Goal: Transaction & Acquisition: Purchase product/service

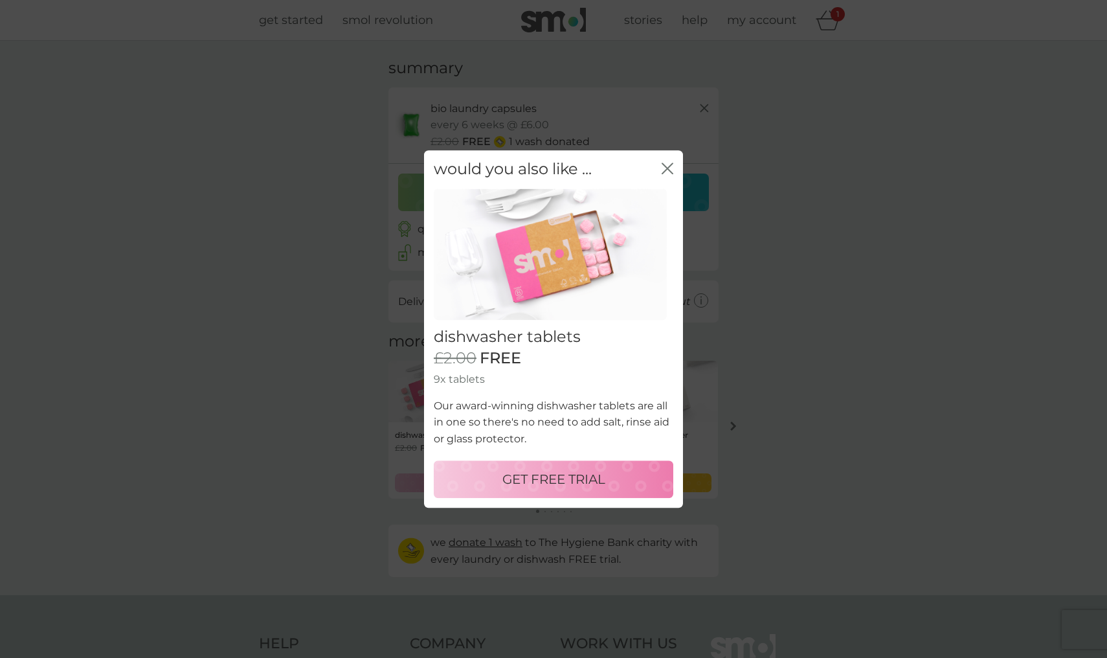
click at [607, 480] on div "GET FREE TRIAL" at bounding box center [554, 479] width 214 height 21
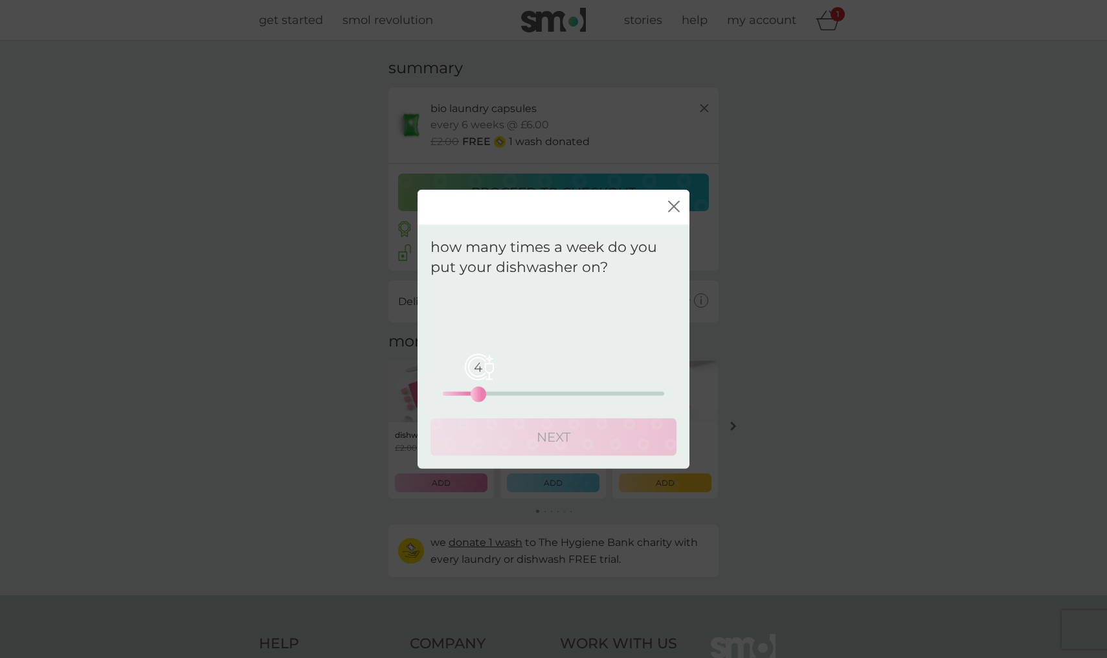
click at [475, 394] on div "4 0 12.5 25" at bounding box center [553, 393] width 221 height 4
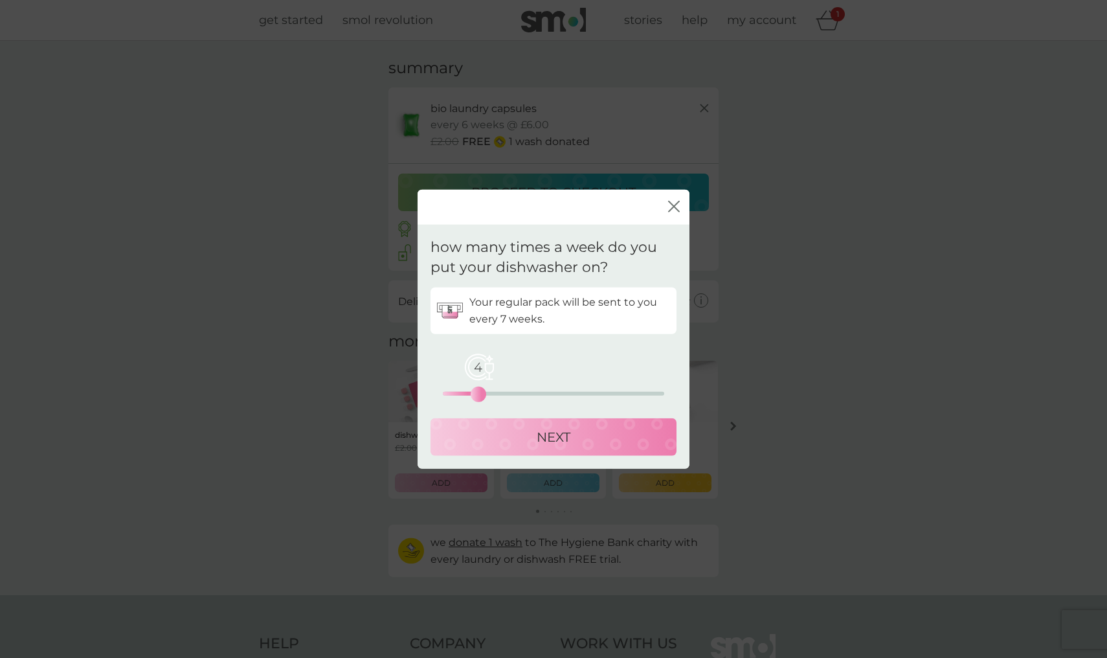
click at [547, 436] on p "NEXT" at bounding box center [554, 436] width 34 height 21
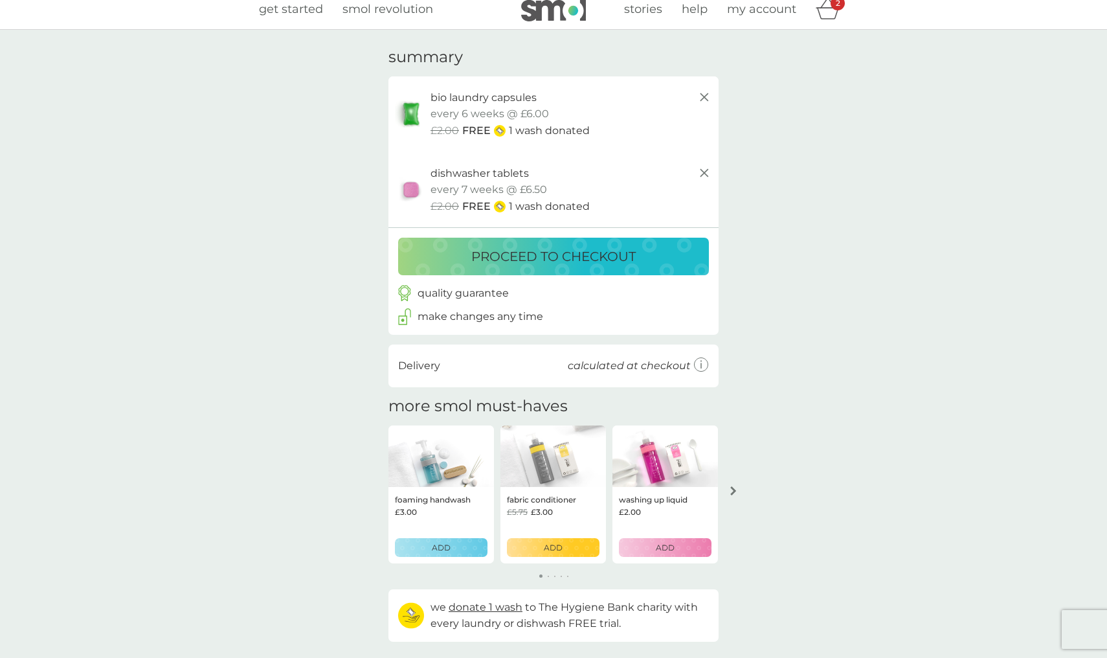
scroll to position [17, 0]
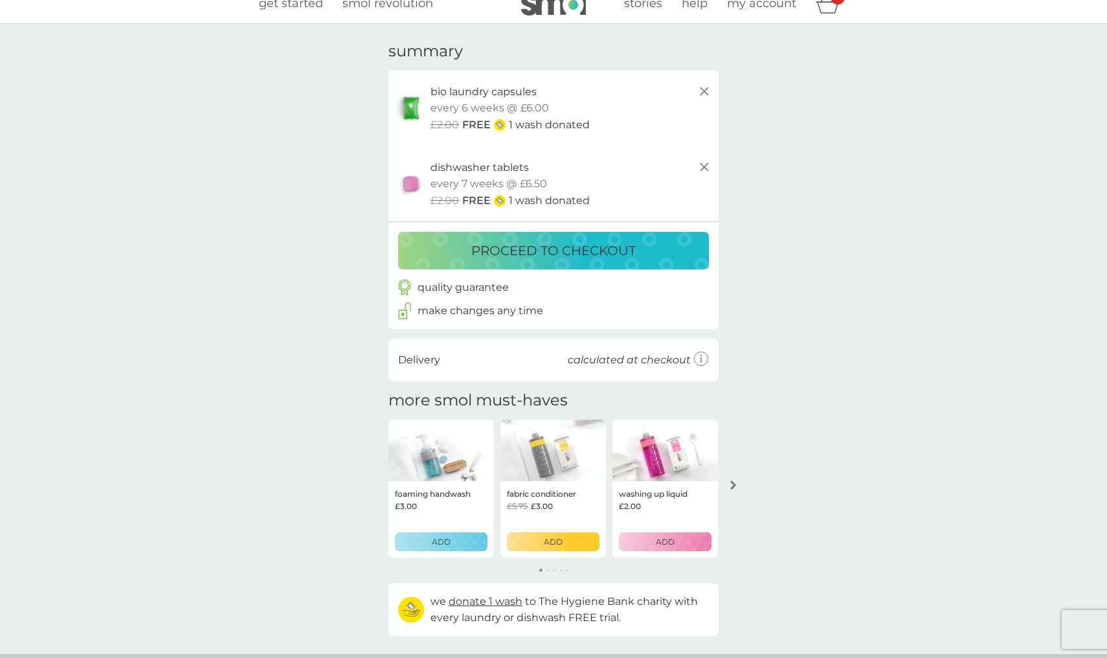
click at [636, 245] on p "proceed to checkout" at bounding box center [553, 250] width 164 height 21
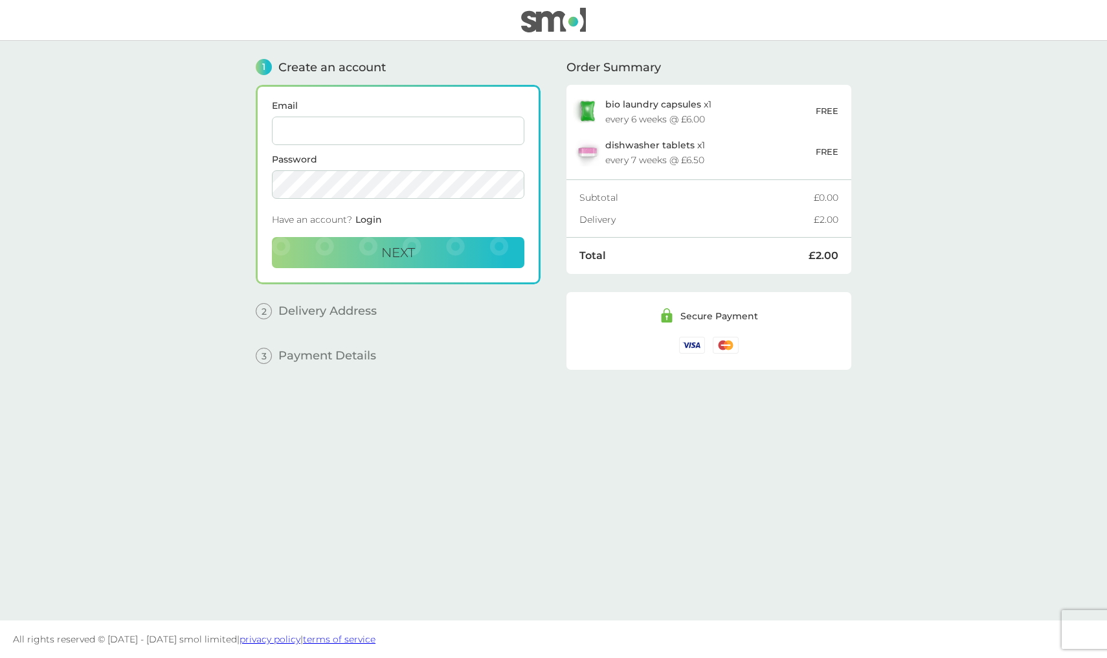
type input "love.skying@gmail.com"
click at [391, 251] on span "Next" at bounding box center [398, 253] width 34 height 16
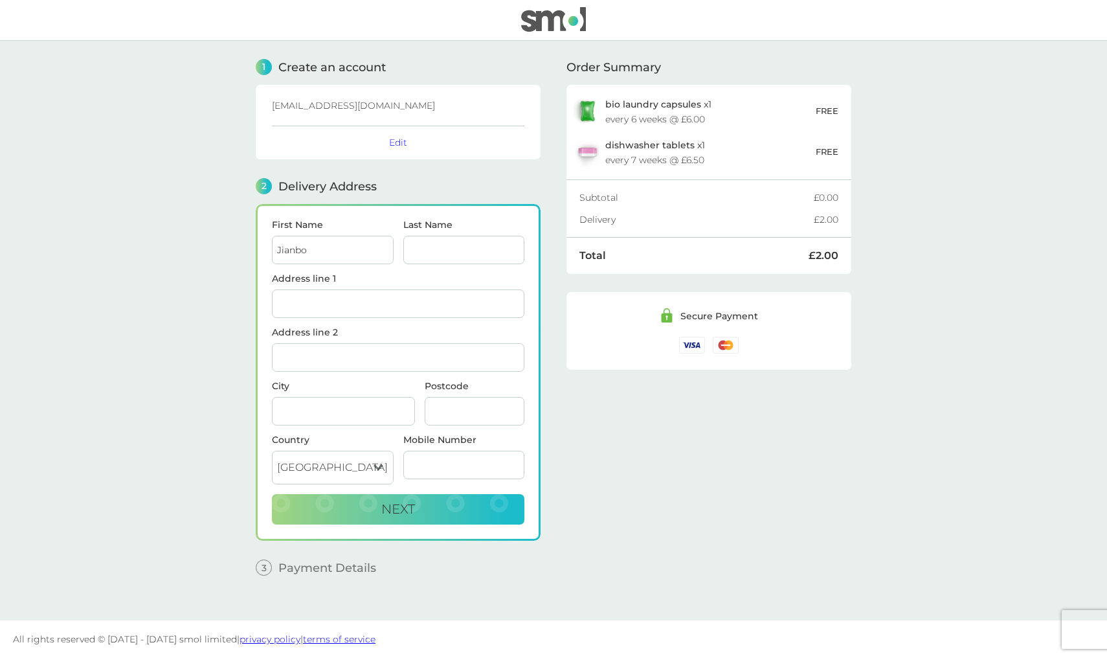
type input "Jianbo"
type input "J"
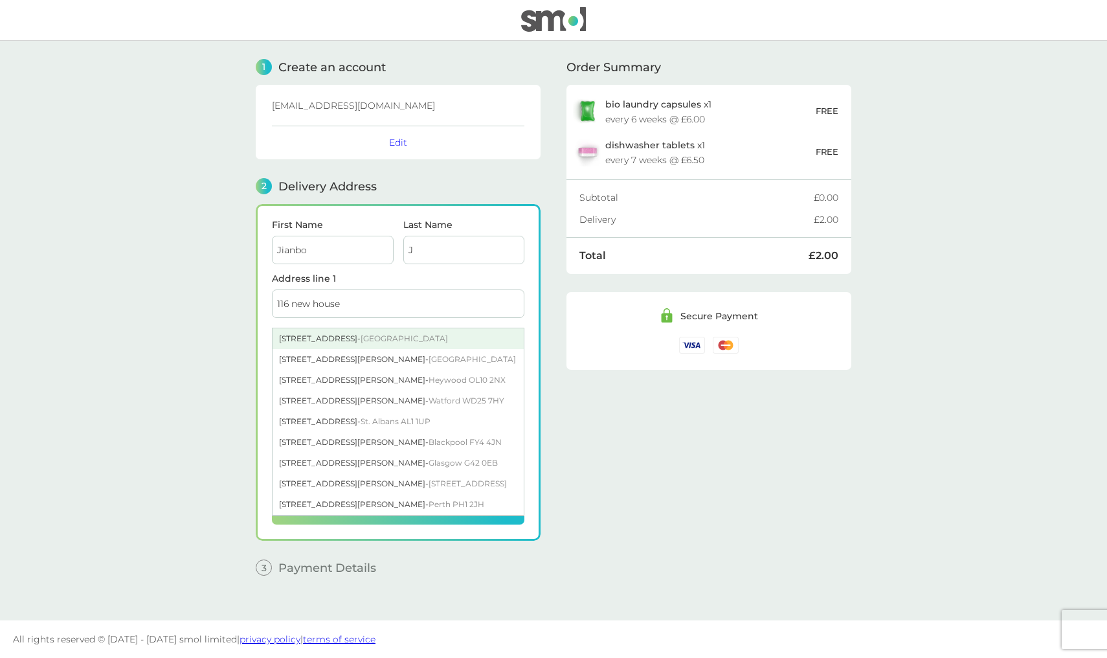
click at [459, 343] on div "116 New House Farm Drive - Northfield Birmingham B31 2FX" at bounding box center [398, 338] width 251 height 21
type input "116 New House Farm Drive, Northfield"
type input "Birmingham"
type input "B31 2FX"
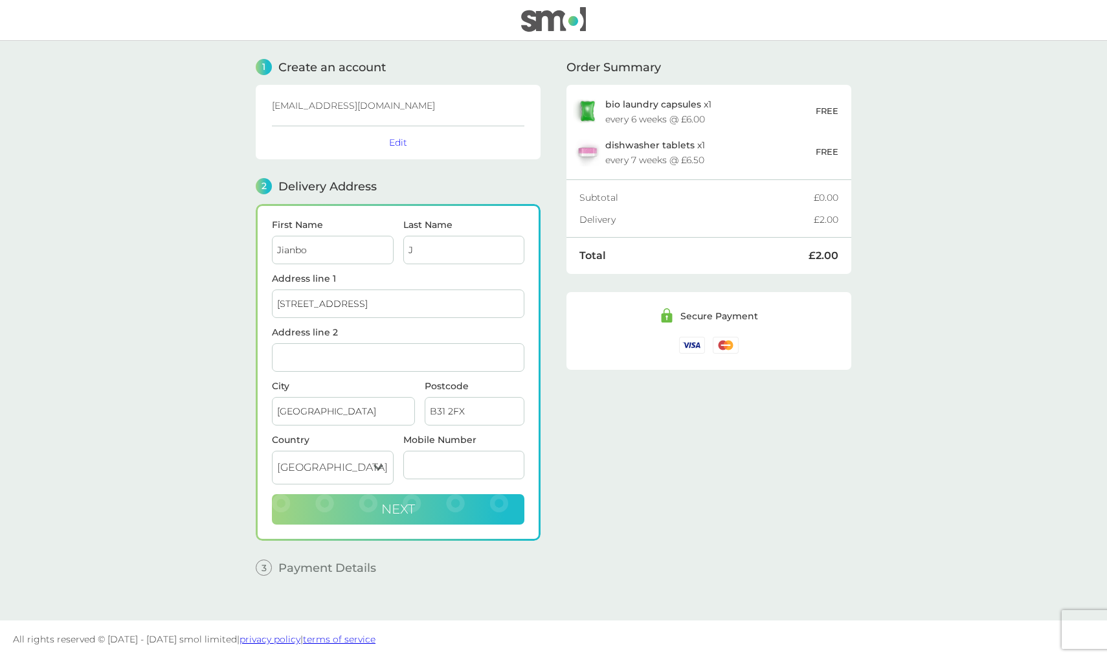
click at [418, 504] on button "Next" at bounding box center [398, 509] width 253 height 31
type input "07931769563"
click at [356, 521] on button "Next" at bounding box center [398, 509] width 253 height 31
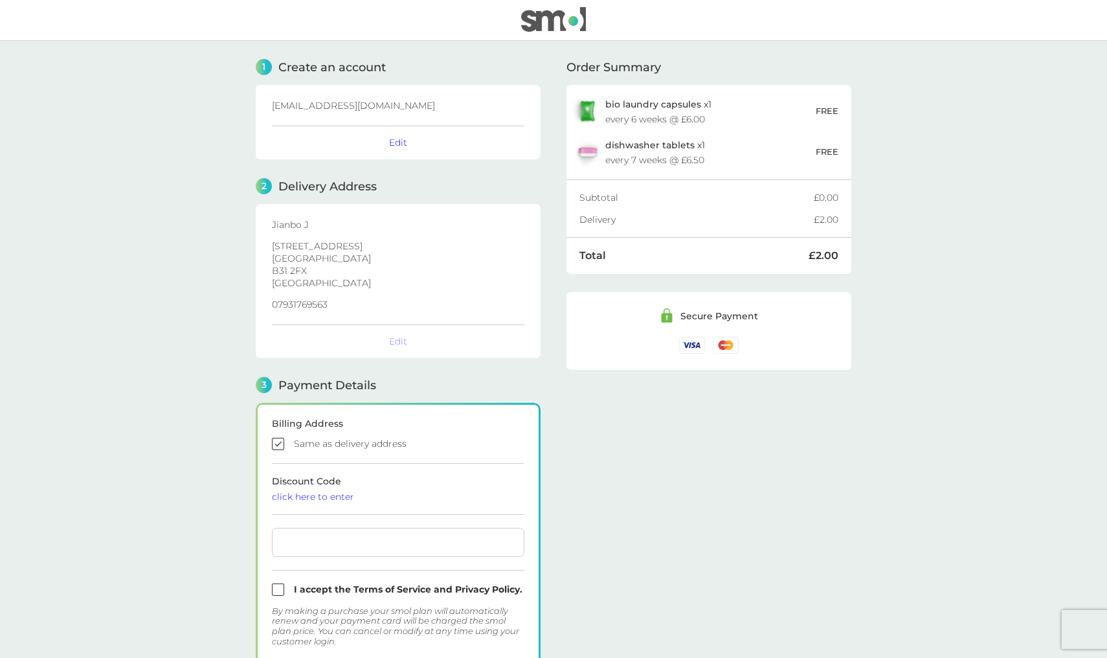
checkbox input "true"
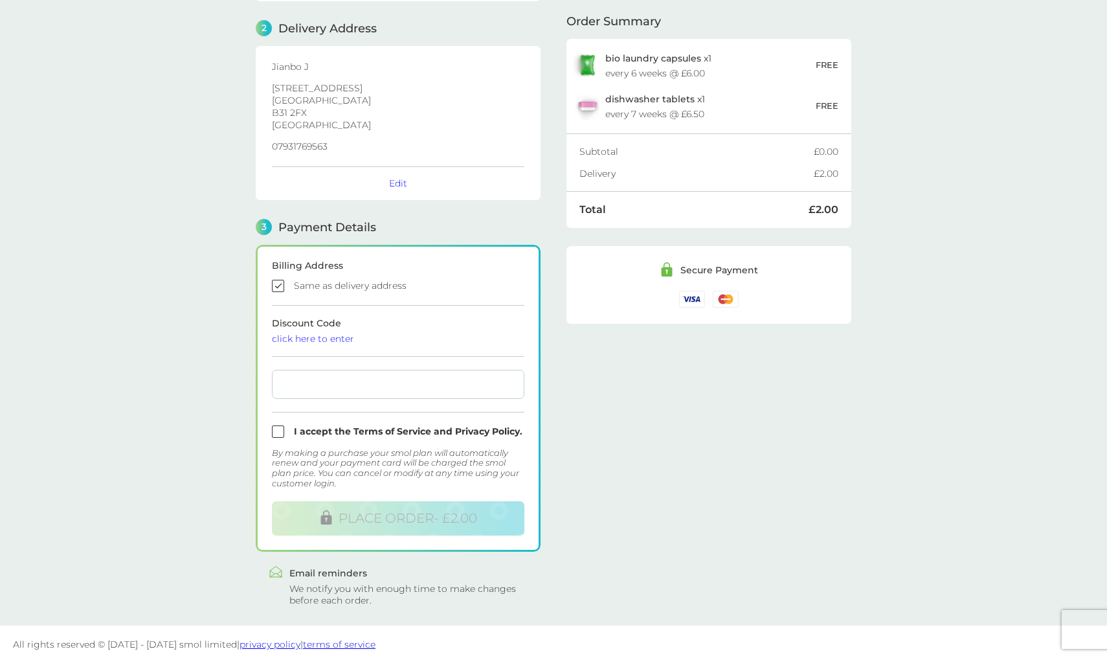
scroll to position [161, 0]
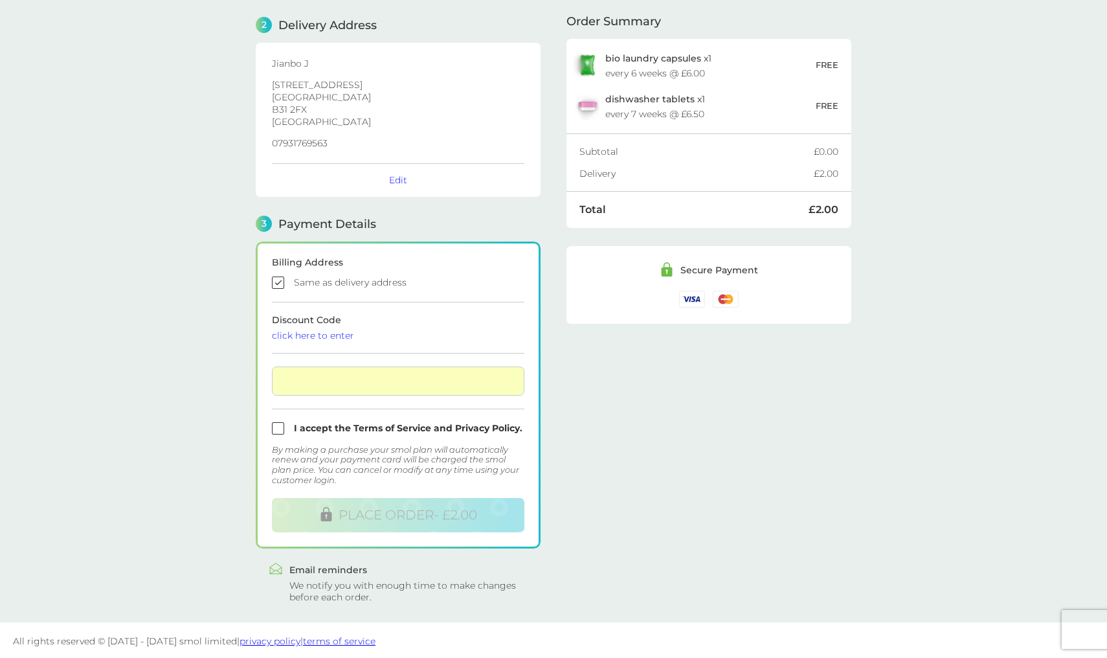
click at [323, 427] on input "checkbox" at bounding box center [398, 428] width 253 height 12
checkbox input "true"
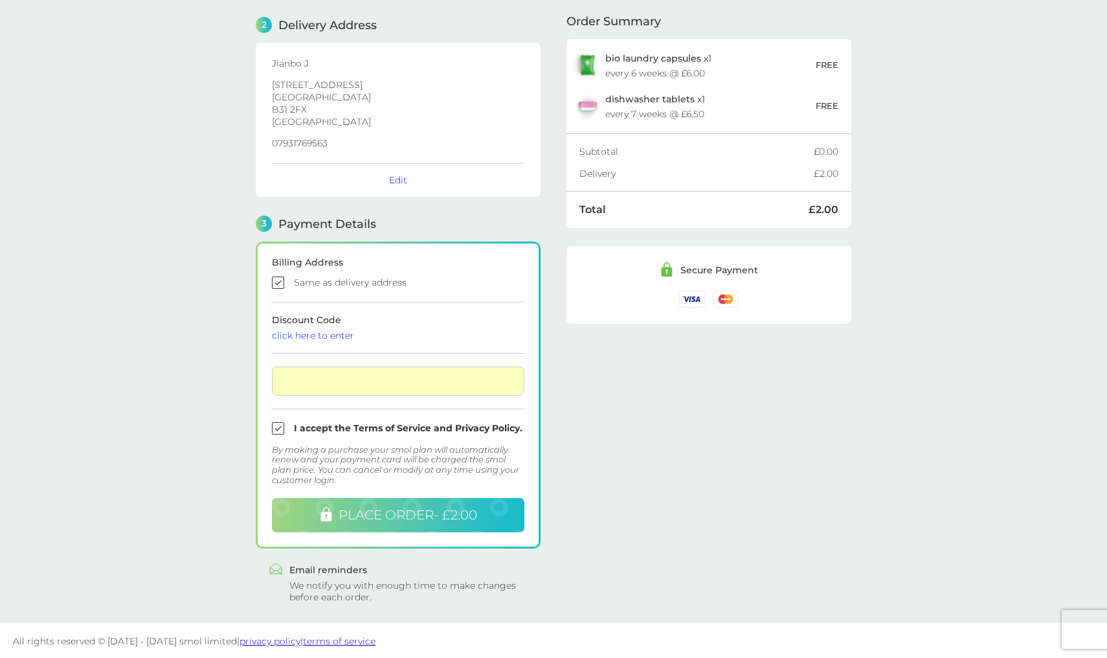
click at [451, 517] on span "PLACE ORDER - £2.00" at bounding box center [408, 515] width 139 height 16
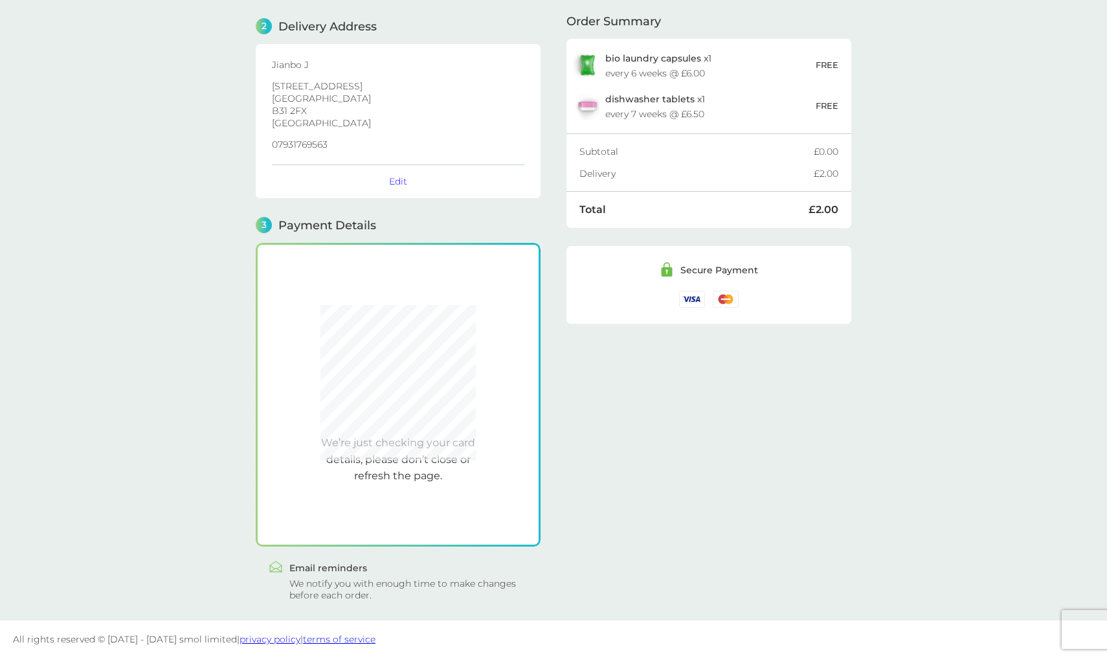
scroll to position [158, 0]
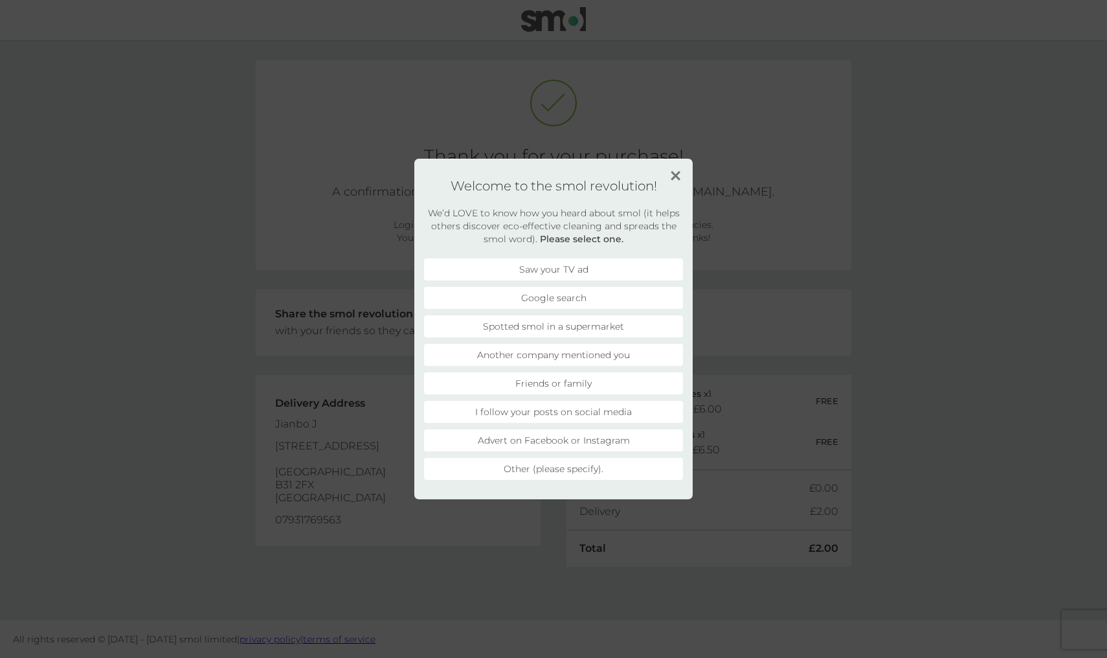
click at [678, 176] on img at bounding box center [676, 176] width 10 height 10
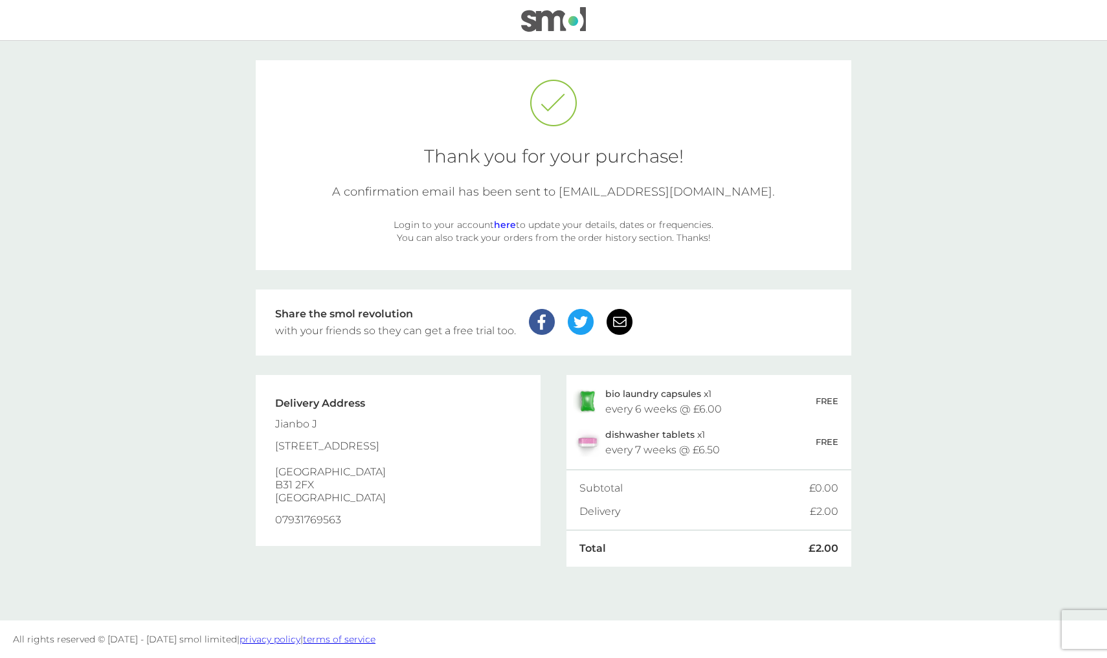
click at [513, 225] on link "here" at bounding box center [505, 225] width 22 height 12
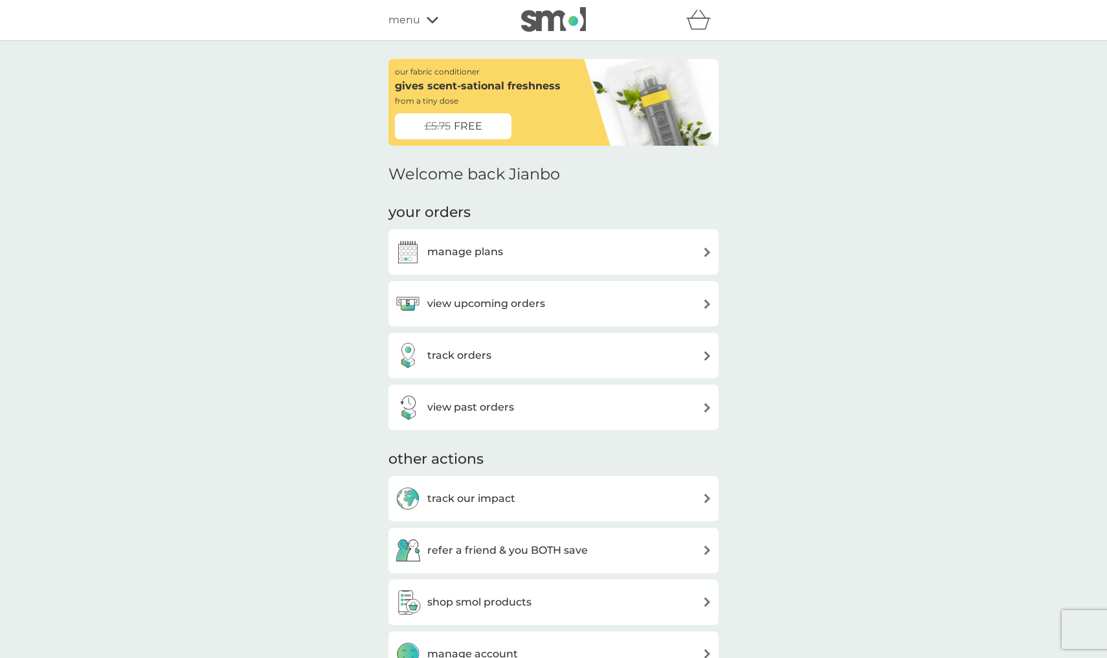
click at [516, 246] on div "manage plans" at bounding box center [553, 252] width 317 height 26
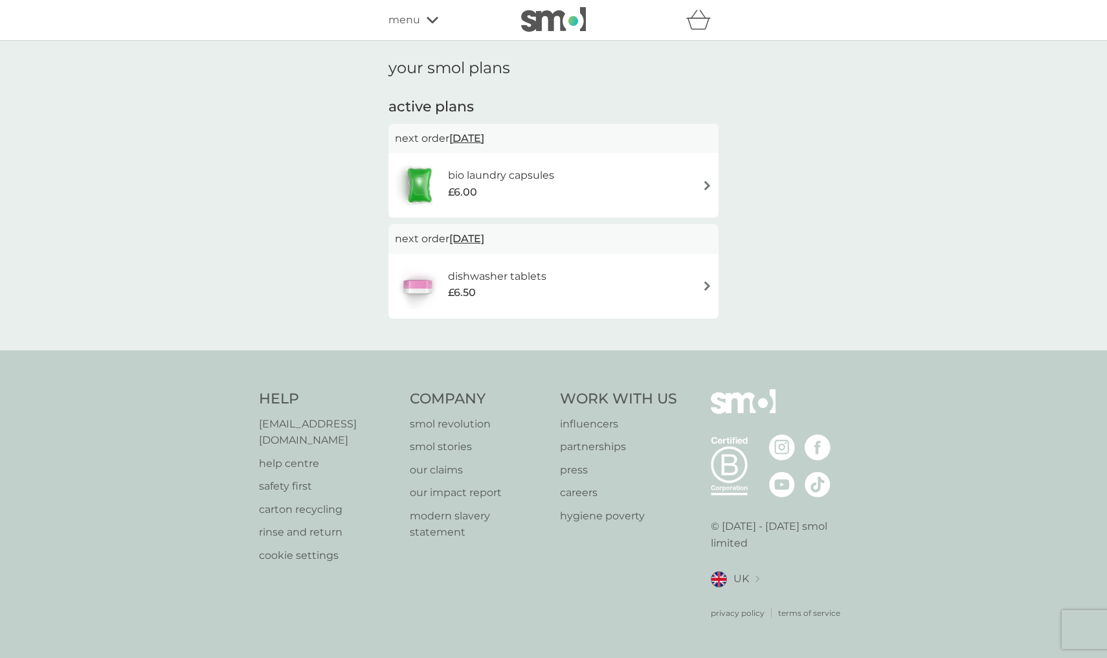
click at [634, 197] on div "bio laundry capsules £6.00" at bounding box center [553, 185] width 317 height 45
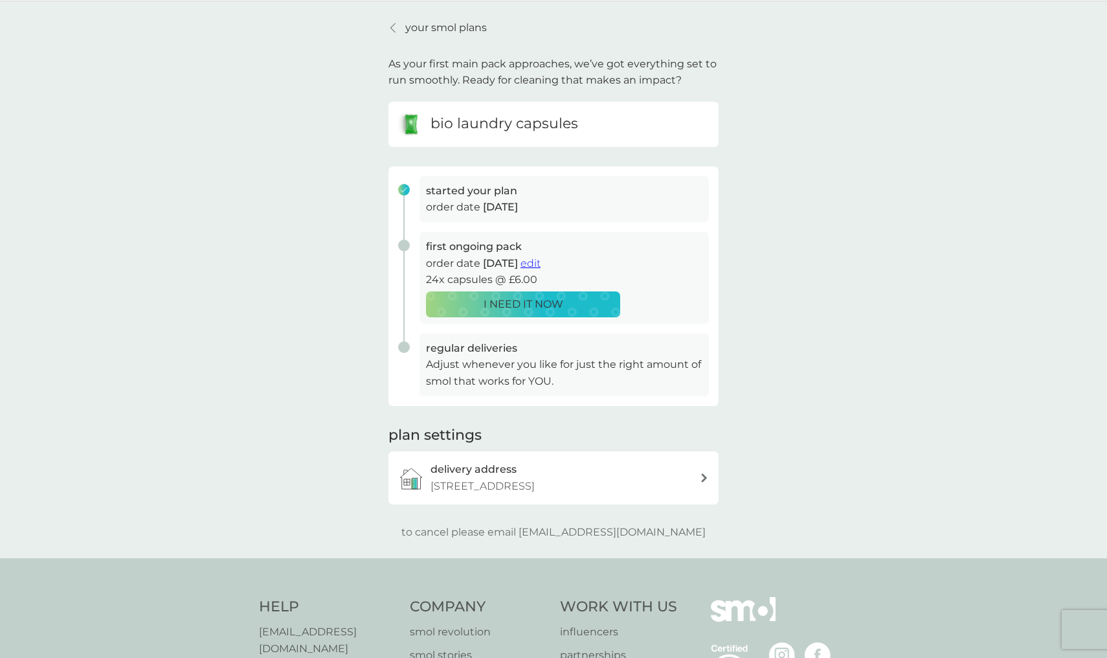
scroll to position [40, 0]
click at [558, 365] on p "Adjust whenever you like for just the right amount of smol that works for YOU." at bounding box center [564, 372] width 277 height 33
click at [541, 263] on span "edit" at bounding box center [531, 262] width 20 height 12
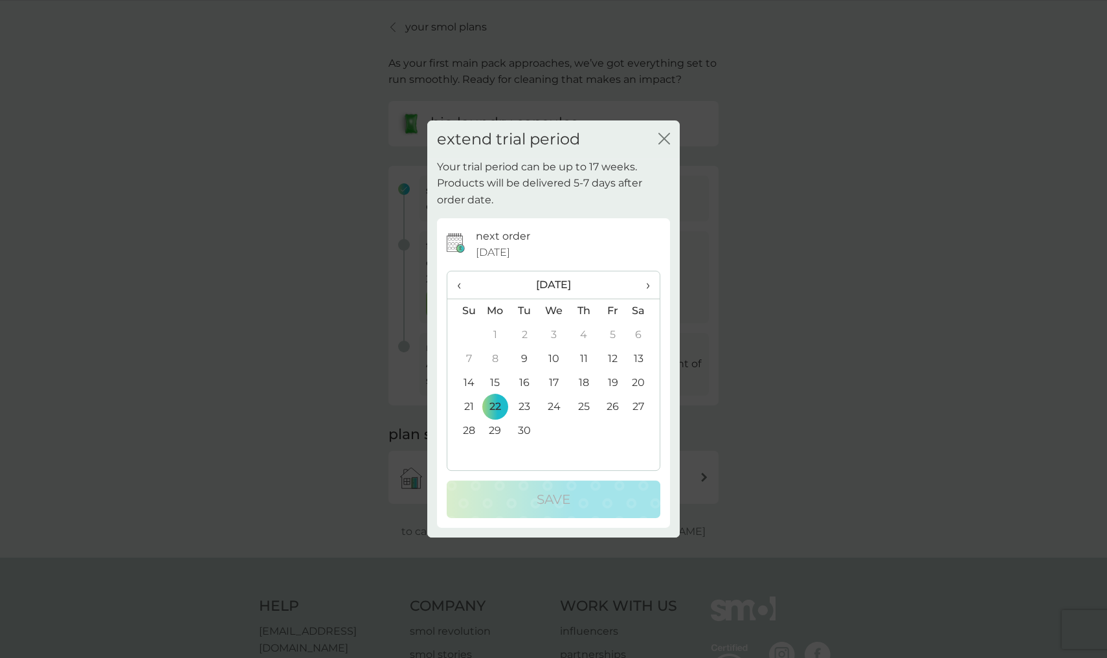
click at [666, 138] on icon "close" at bounding box center [666, 138] width 5 height 10
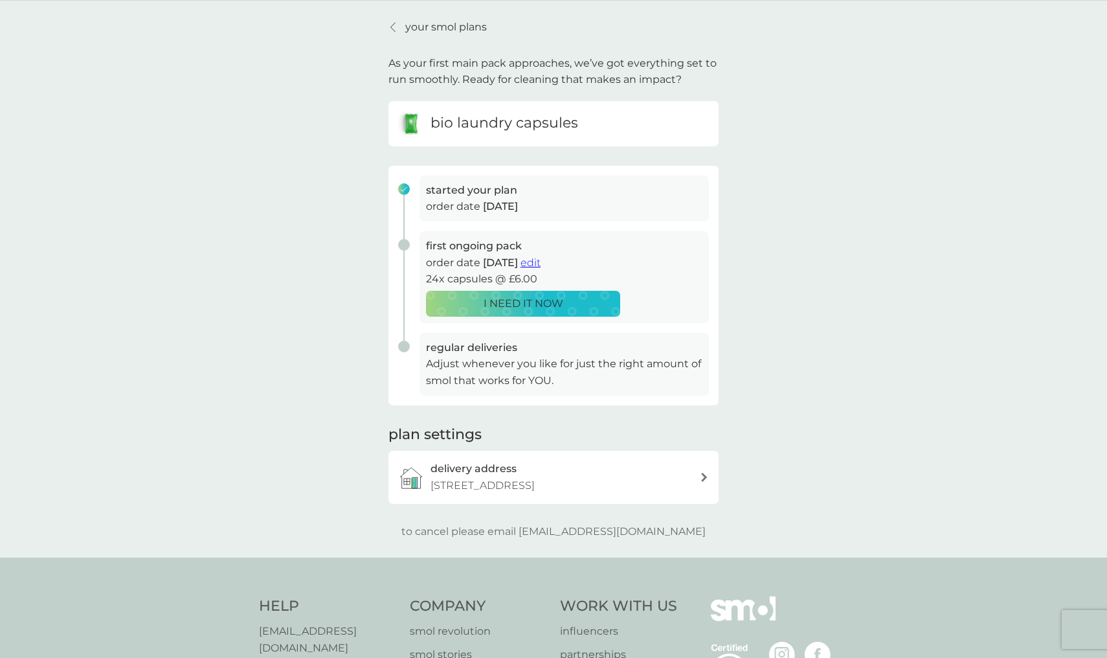
click at [613, 126] on div "bio laundry capsules" at bounding box center [553, 124] width 311 height 26
click at [455, 29] on p "your smol plans" at bounding box center [446, 27] width 82 height 17
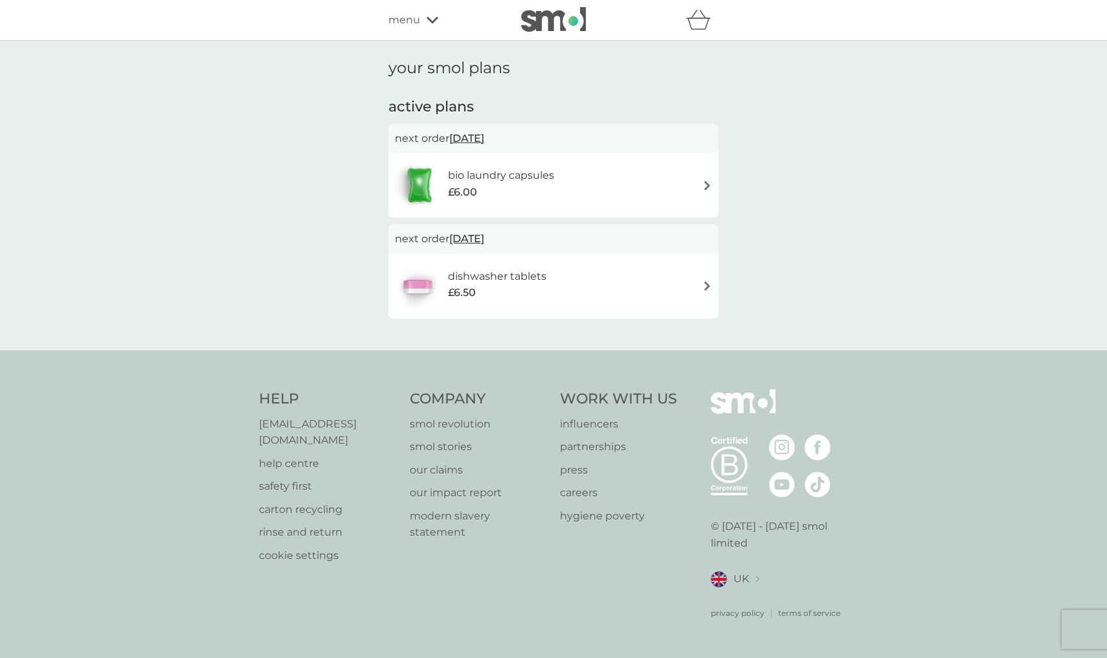
click at [431, 22] on icon at bounding box center [433, 20] width 12 height 6
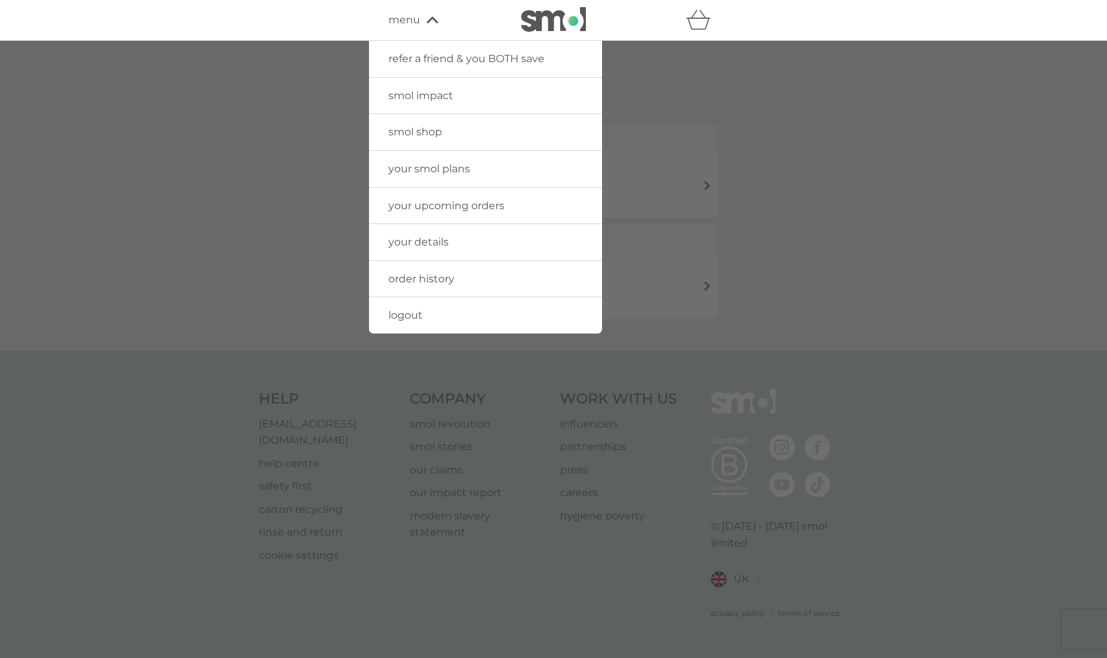
click at [460, 197] on link "your upcoming orders" at bounding box center [485, 206] width 233 height 36
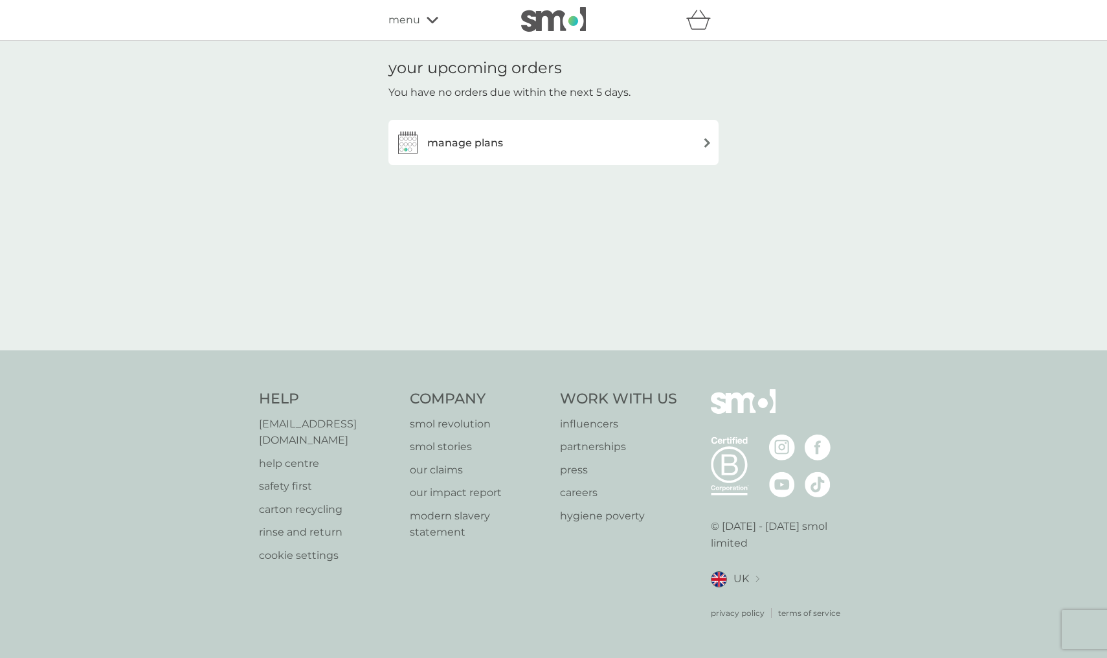
click at [486, 148] on h3 "manage plans" at bounding box center [465, 143] width 76 height 17
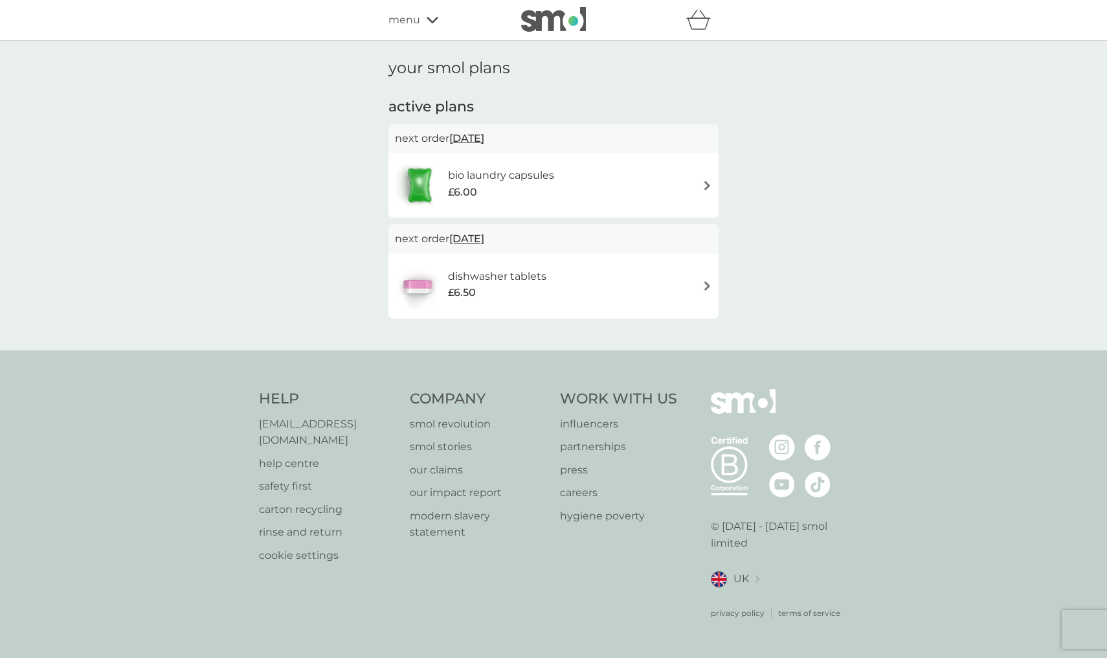
click at [509, 272] on h6 "dishwasher tablets" at bounding box center [497, 276] width 98 height 17
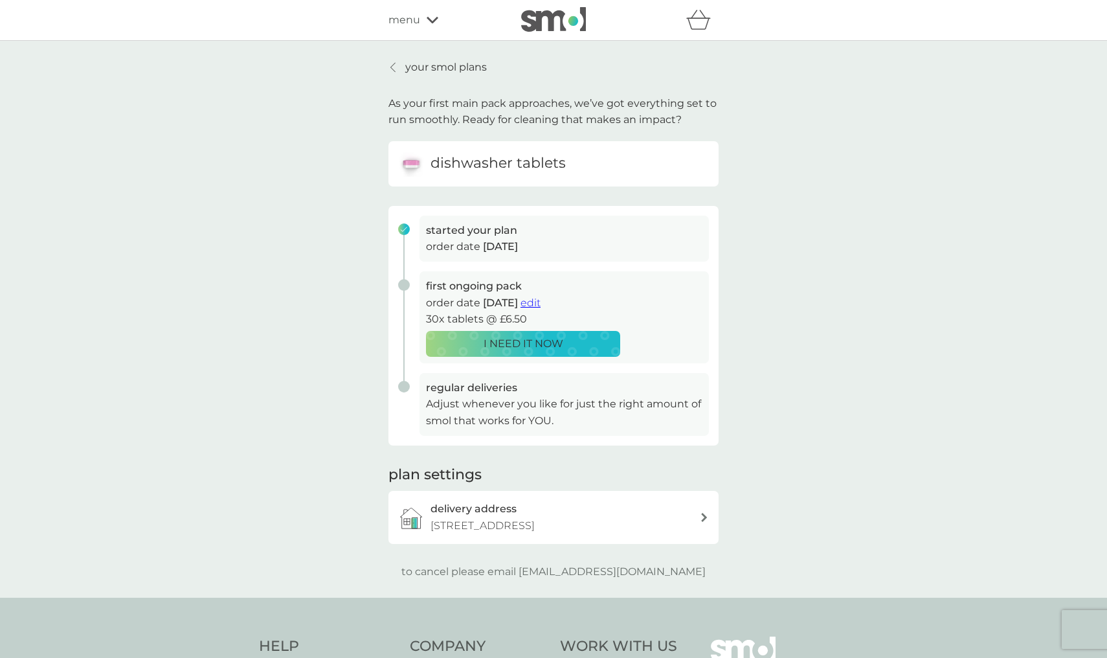
click at [511, 244] on span "[DATE]" at bounding box center [500, 246] width 35 height 12
click at [541, 297] on span "edit" at bounding box center [531, 303] width 20 height 12
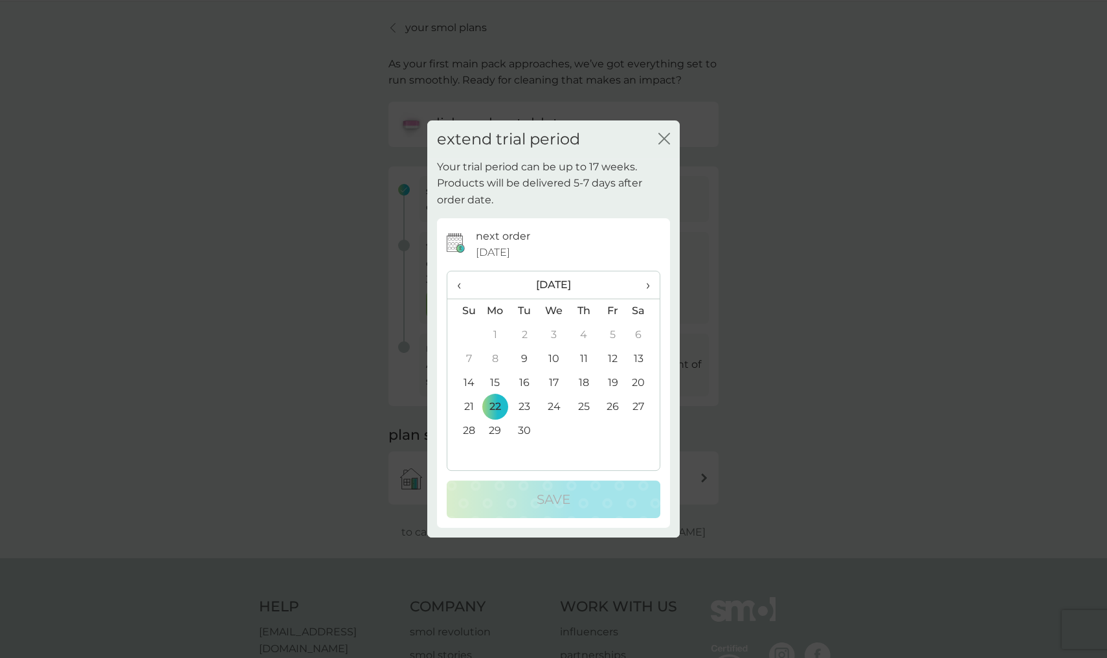
scroll to position [41, 0]
click at [662, 141] on icon "close" at bounding box center [665, 139] width 12 height 12
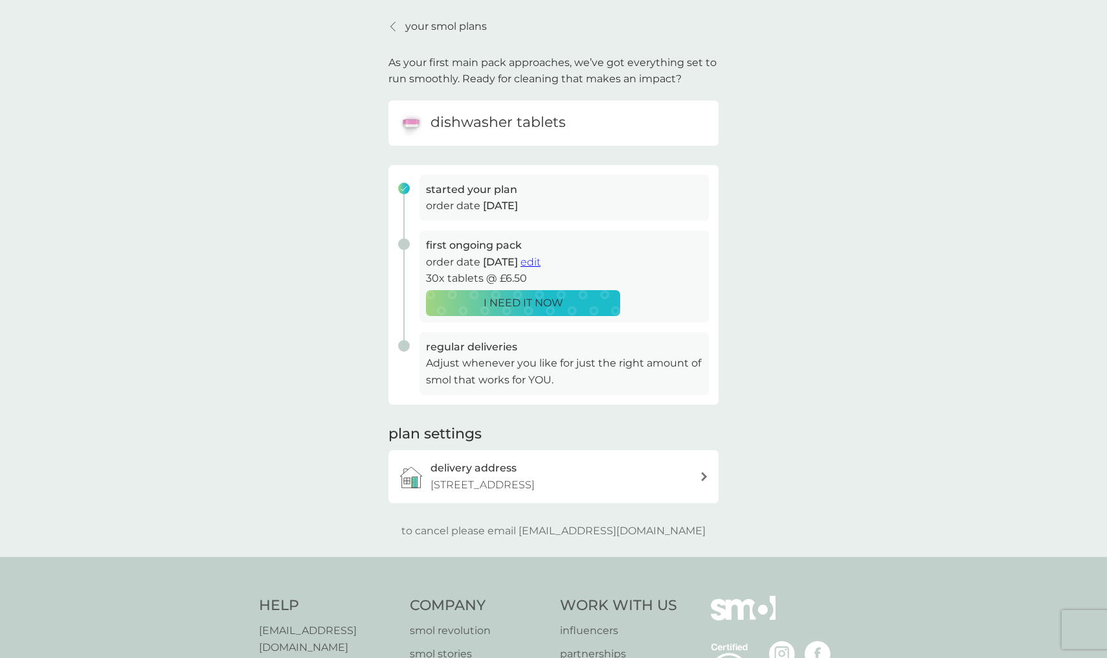
click at [478, 27] on p "your smol plans" at bounding box center [446, 26] width 82 height 17
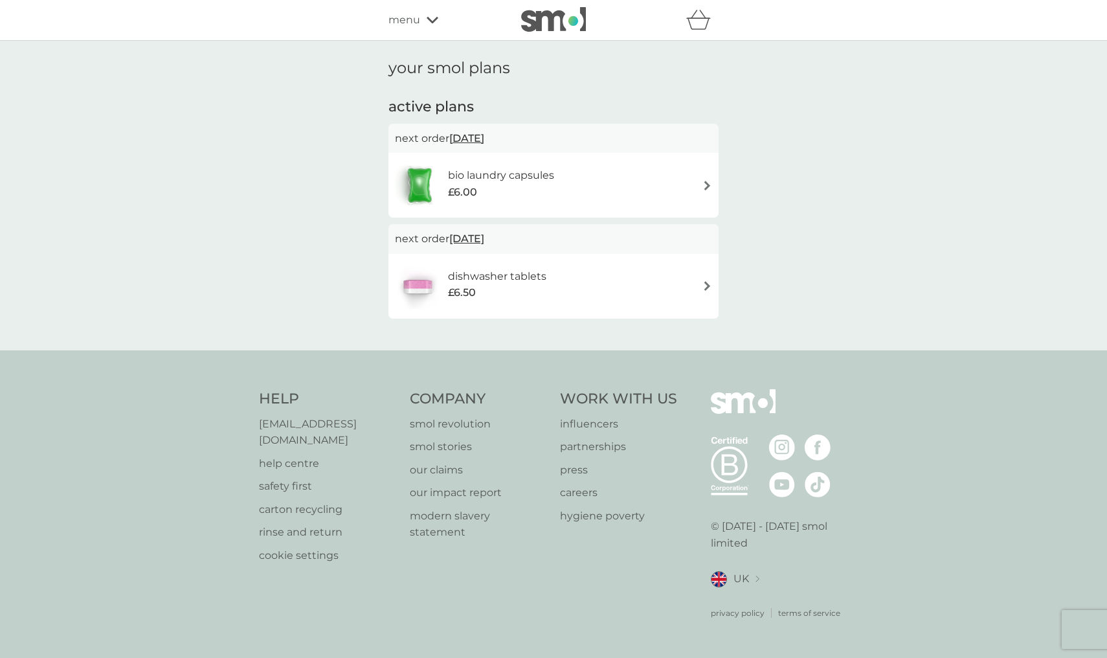
click at [421, 16] on div "menu" at bounding box center [444, 20] width 110 height 17
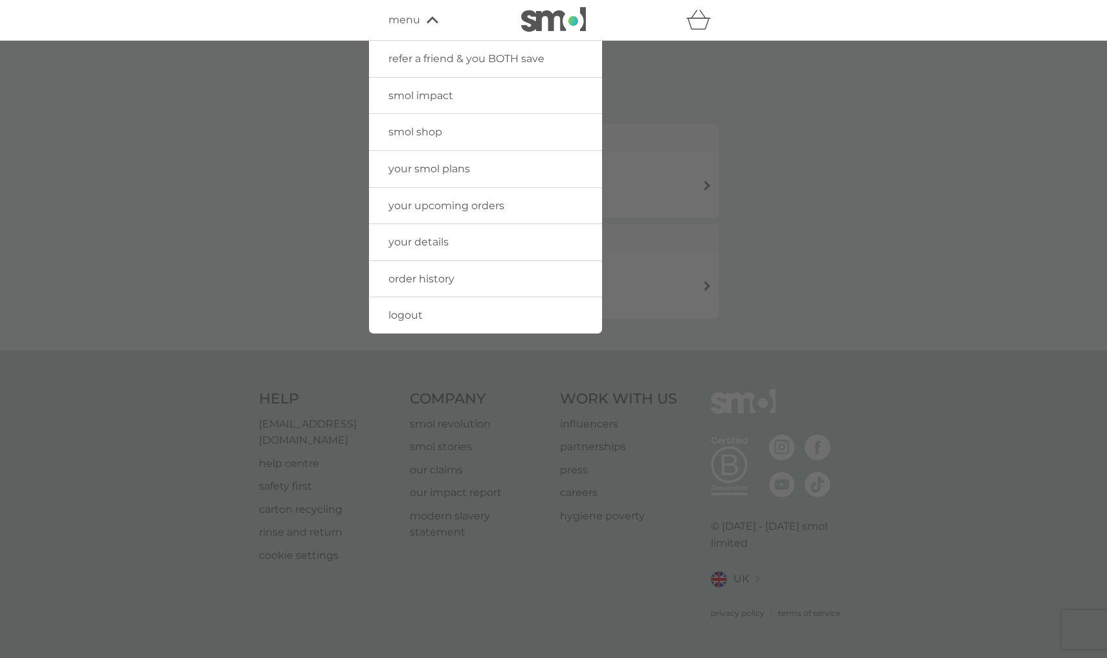
click at [455, 237] on link "your details" at bounding box center [485, 242] width 233 height 36
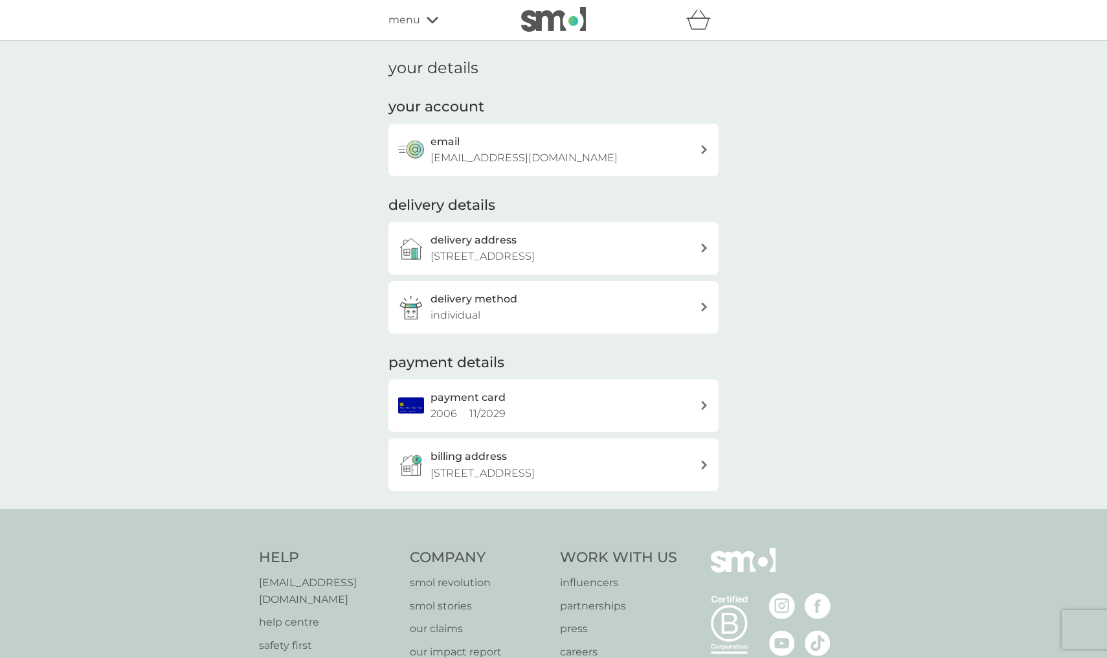
click at [578, 418] on div "payment card 2006 11 / 2029" at bounding box center [565, 405] width 269 height 33
click at [523, 310] on div "delivery method individual" at bounding box center [565, 307] width 269 height 33
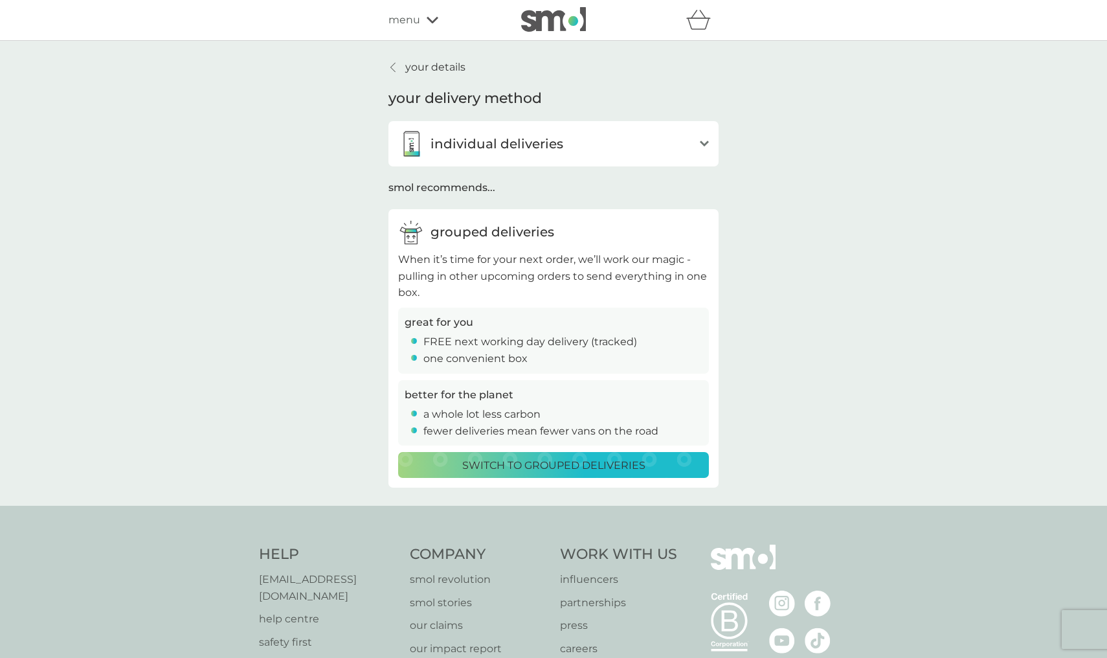
click at [572, 153] on div "individual deliveries" at bounding box center [545, 144] width 295 height 26
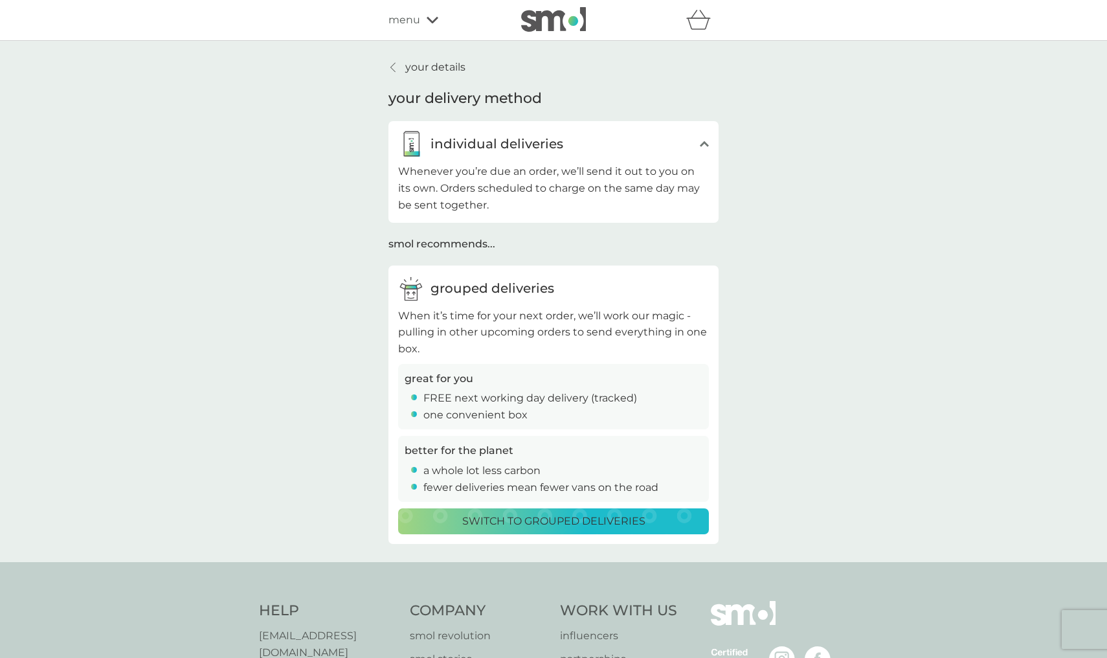
click at [425, 19] on div "menu" at bounding box center [444, 20] width 110 height 17
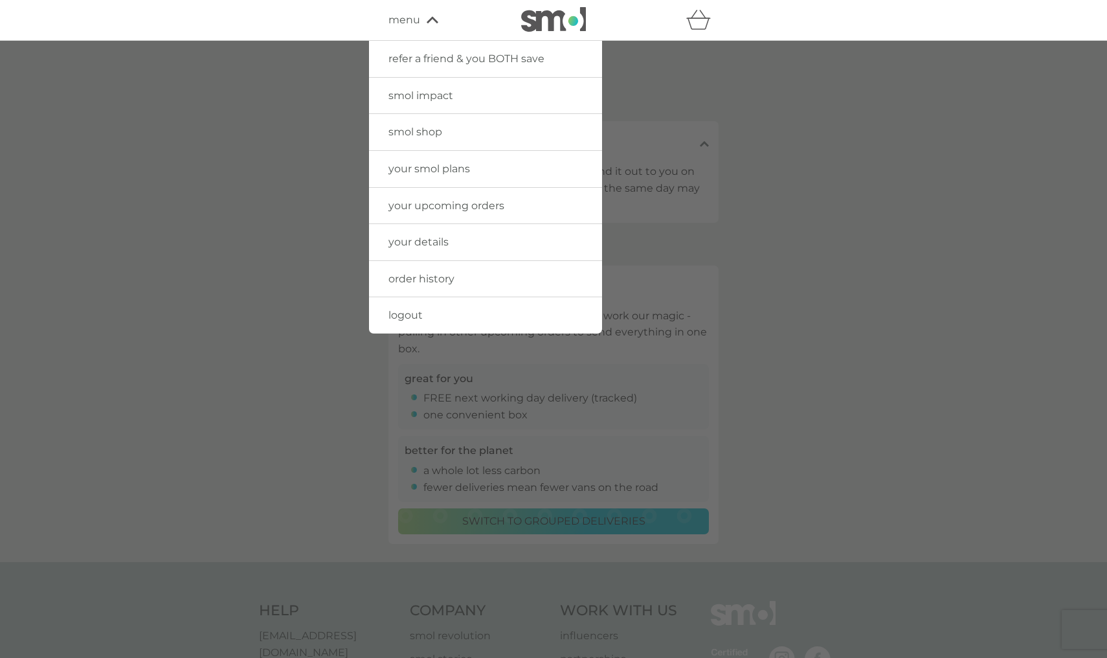
click at [438, 275] on span "order history" at bounding box center [422, 279] width 66 height 12
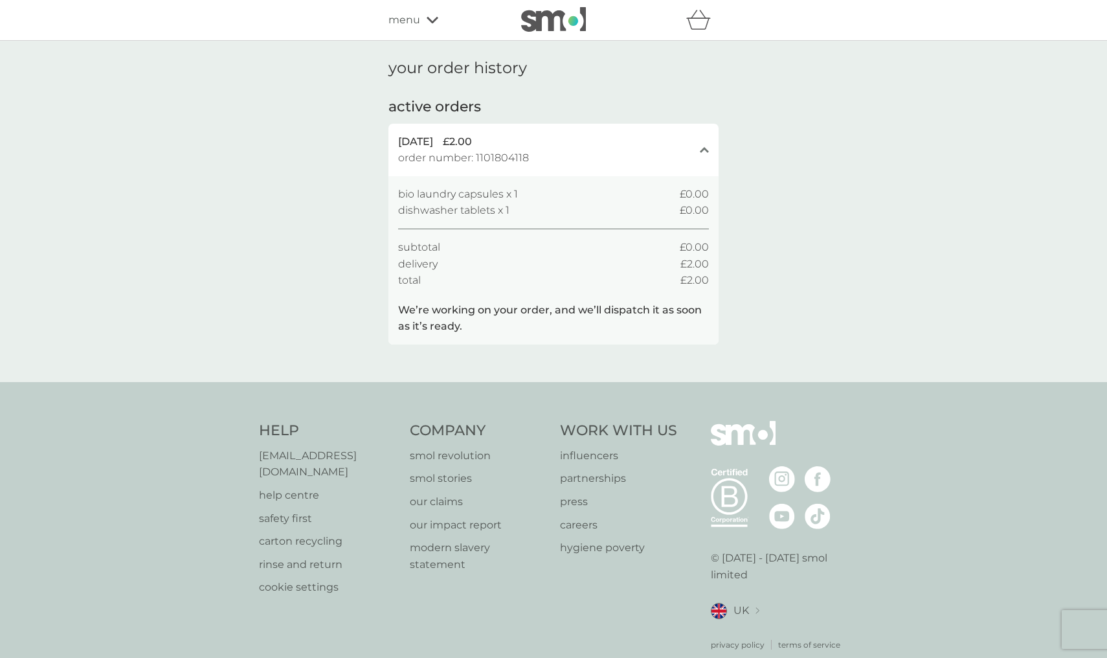
click at [429, 20] on icon at bounding box center [433, 20] width 12 height 6
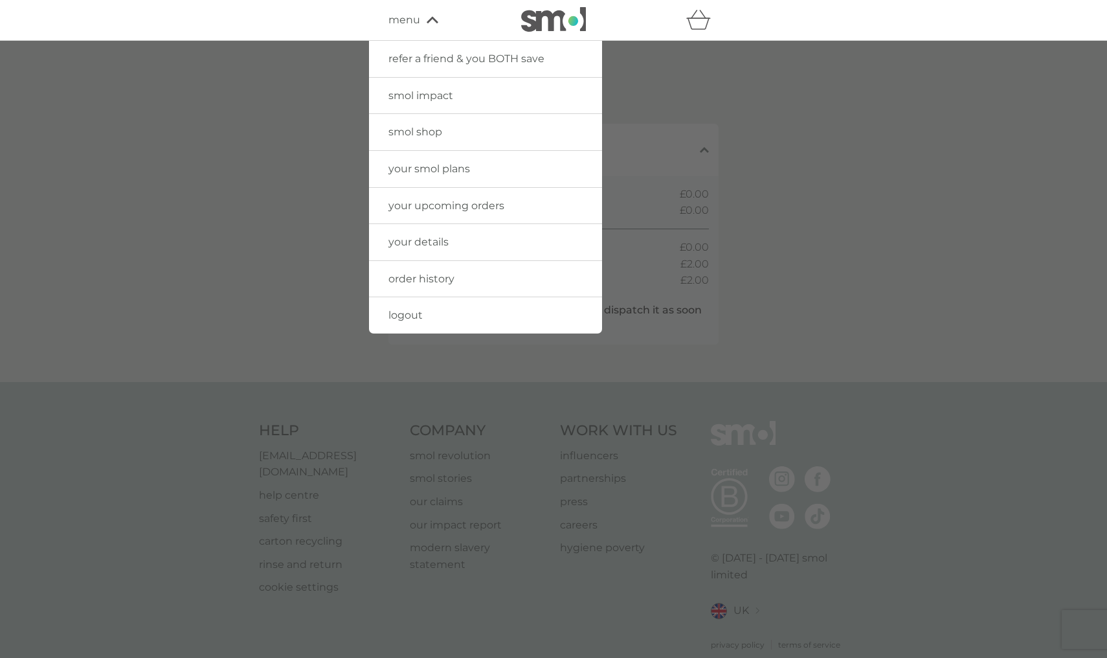
click at [476, 168] on link "your smol plans" at bounding box center [485, 169] width 233 height 36
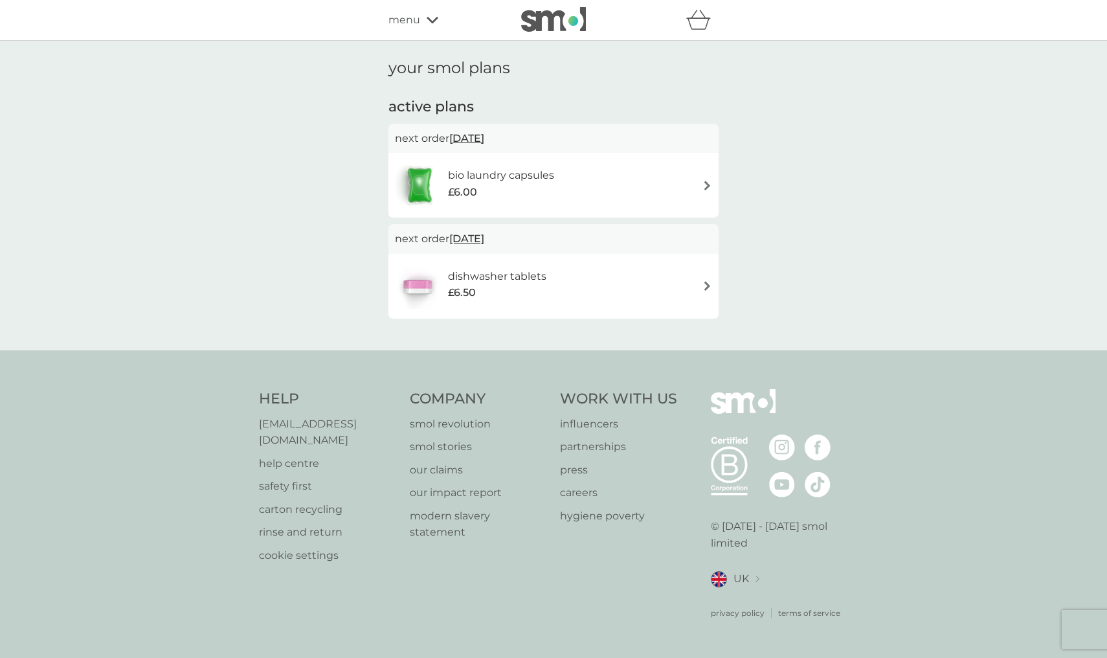
click at [484, 138] on span "22 Sep 2025" at bounding box center [466, 138] width 35 height 25
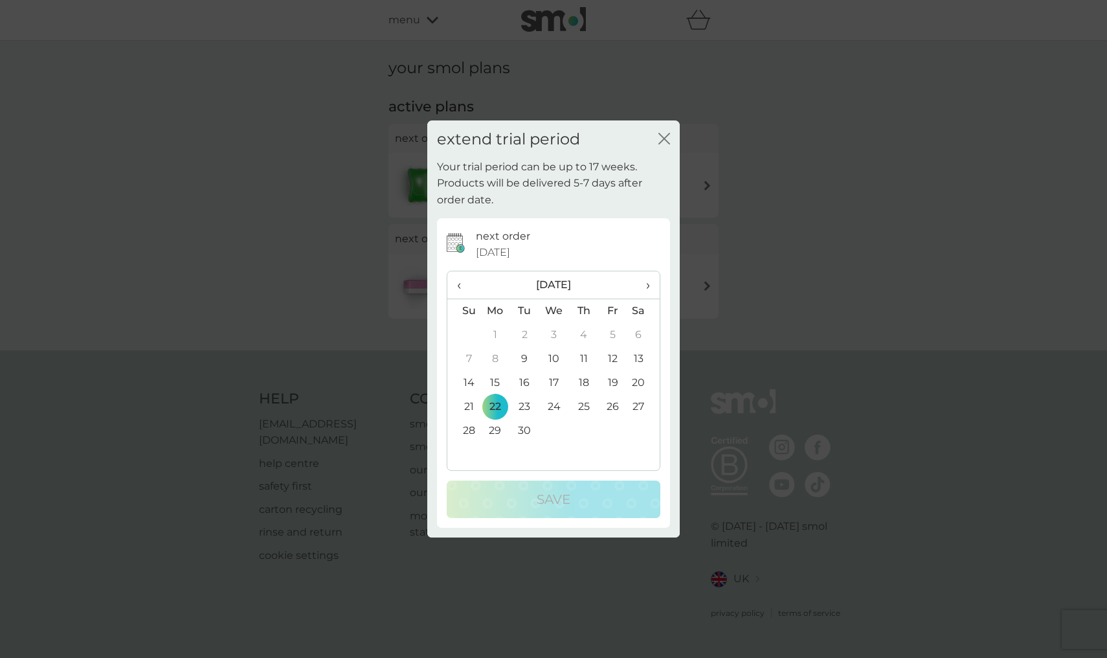
click at [668, 142] on icon "close" at bounding box center [665, 139] width 12 height 12
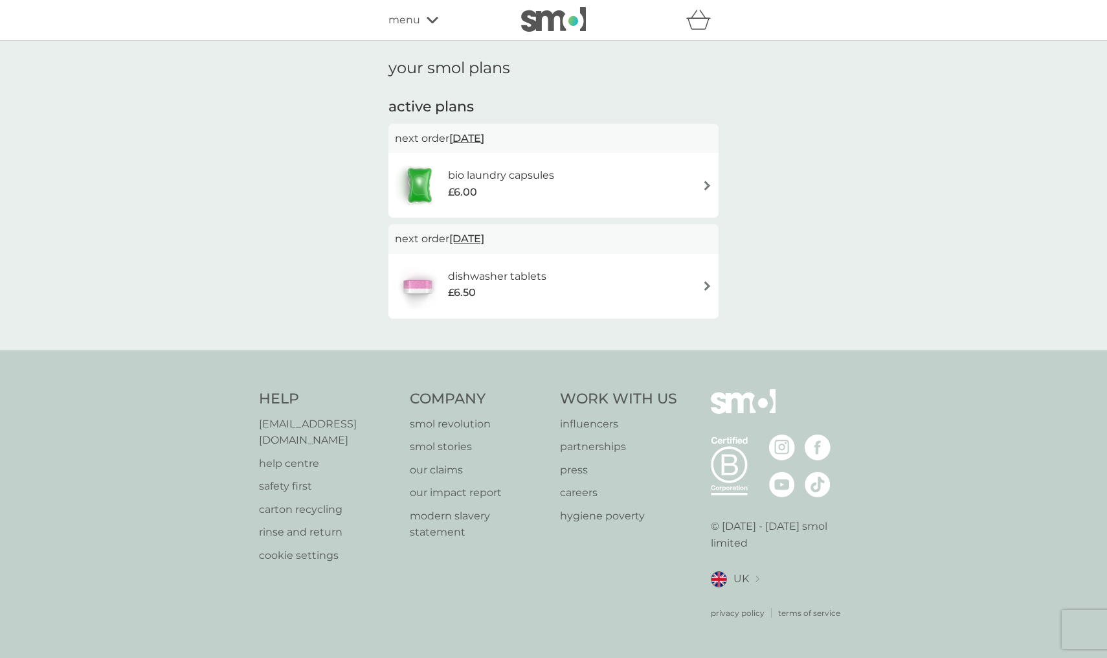
click at [707, 186] on img at bounding box center [708, 186] width 10 height 10
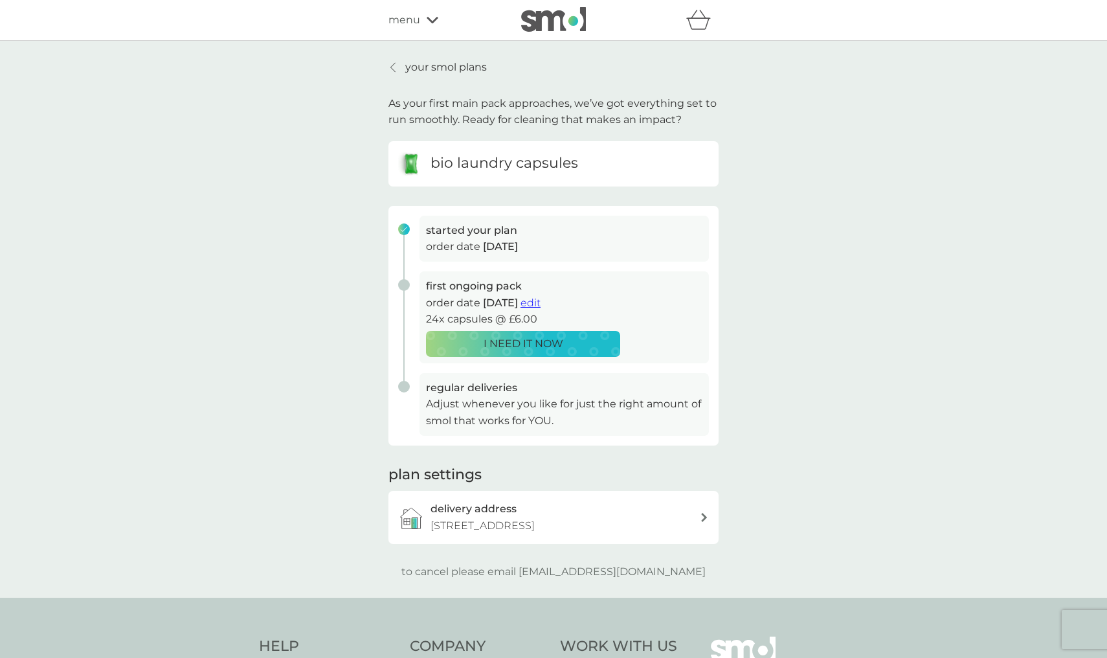
click at [525, 156] on h6 "bio laundry capsules" at bounding box center [505, 163] width 148 height 20
drag, startPoint x: 433, startPoint y: 404, endPoint x: 533, endPoint y: 411, distance: 100.0
click at [533, 411] on p "Adjust whenever you like for just the right amount of smol that works for YOU." at bounding box center [564, 412] width 277 height 33
click at [561, 416] on p "Adjust whenever you like for just the right amount of smol that works for YOU." at bounding box center [564, 412] width 277 height 33
click at [529, 412] on p "Adjust whenever you like for just the right amount of smol that works for YOU." at bounding box center [564, 412] width 277 height 33
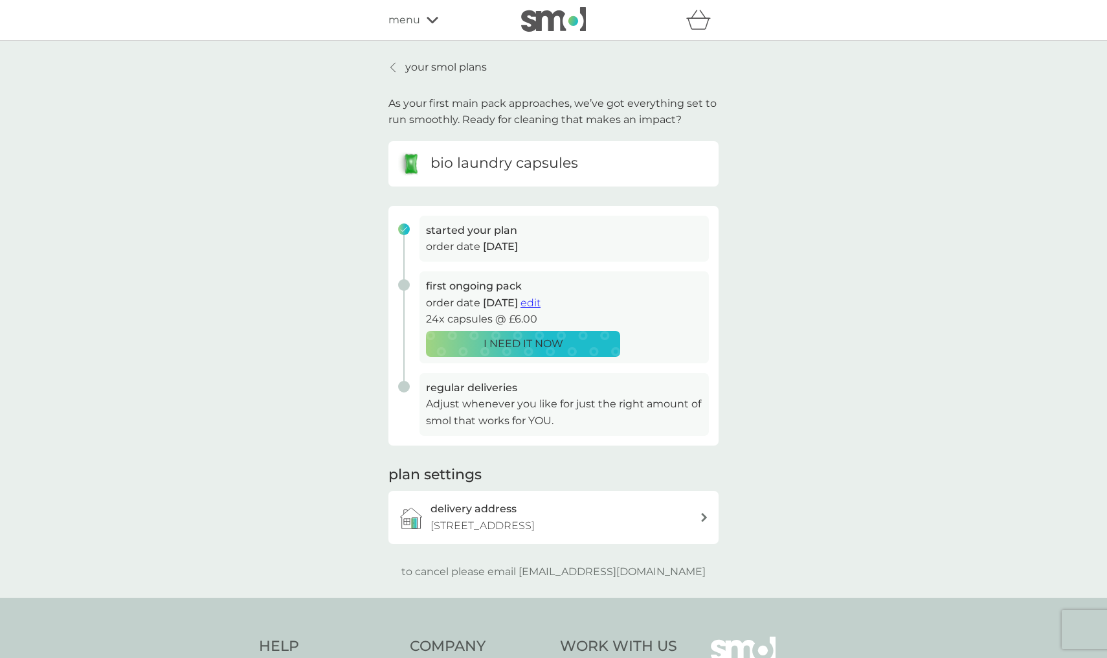
click at [541, 300] on span "edit" at bounding box center [531, 303] width 20 height 12
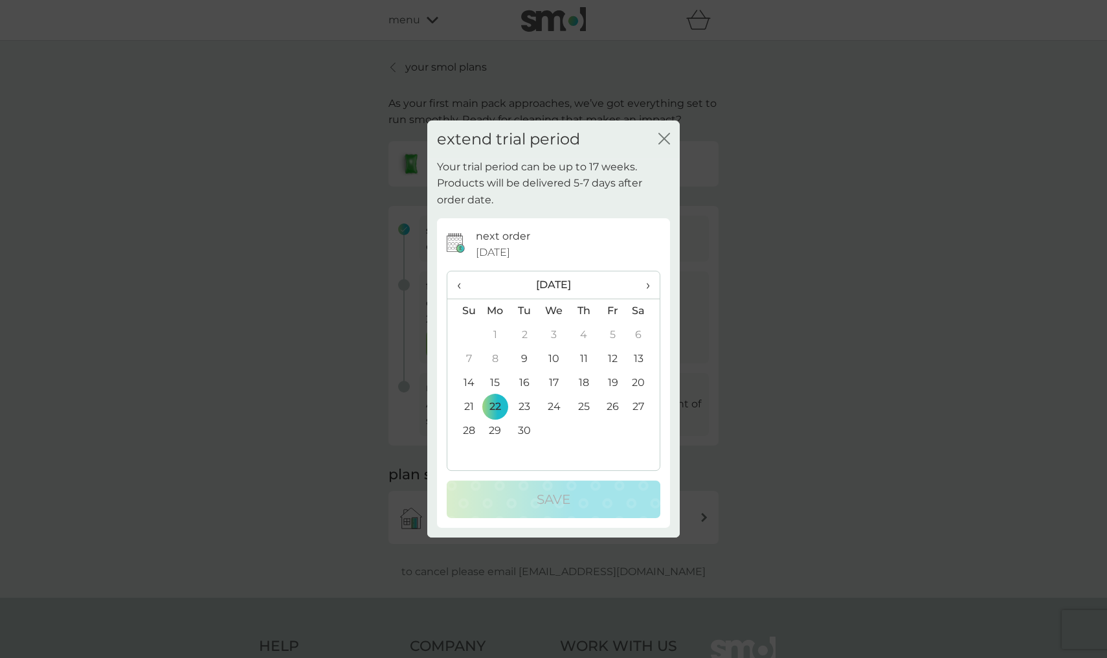
click at [646, 284] on span "›" at bounding box center [643, 284] width 13 height 27
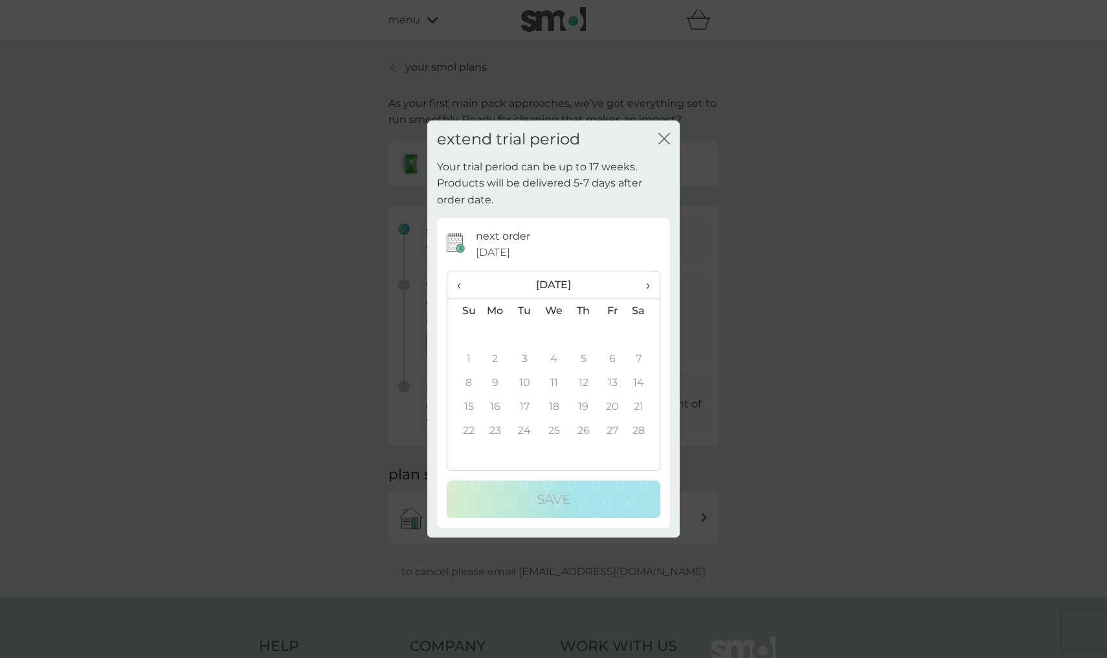
click at [460, 283] on span "‹" at bounding box center [464, 284] width 14 height 27
click at [558, 356] on td "10" at bounding box center [554, 359] width 30 height 24
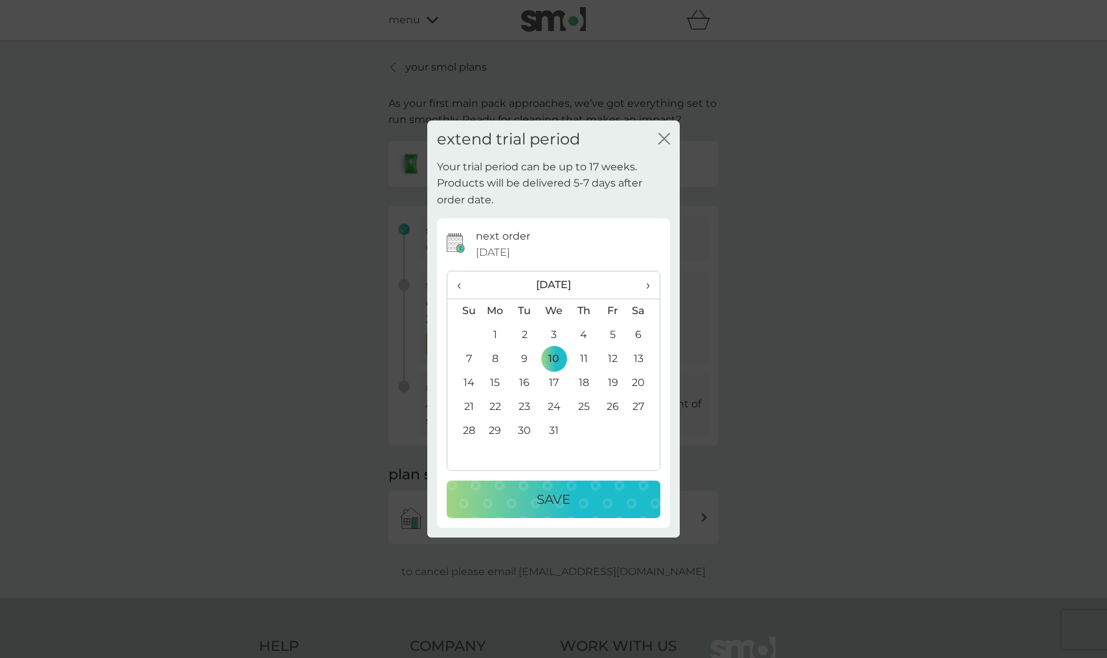
click at [563, 502] on p "Save" at bounding box center [554, 499] width 34 height 21
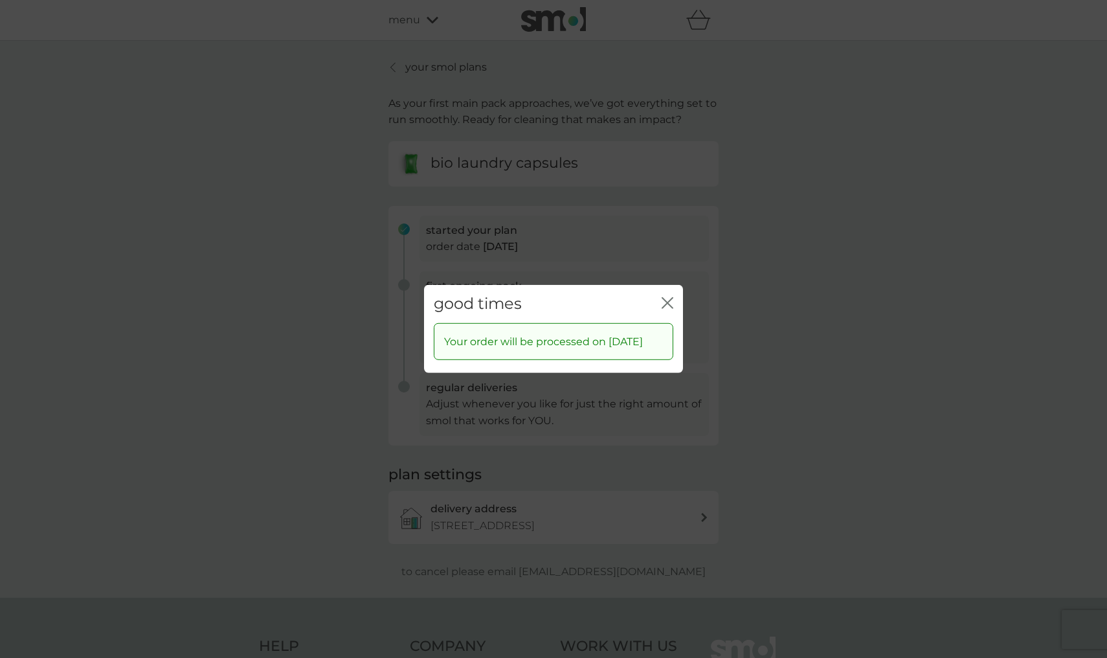
click at [666, 298] on icon "close" at bounding box center [665, 303] width 5 height 10
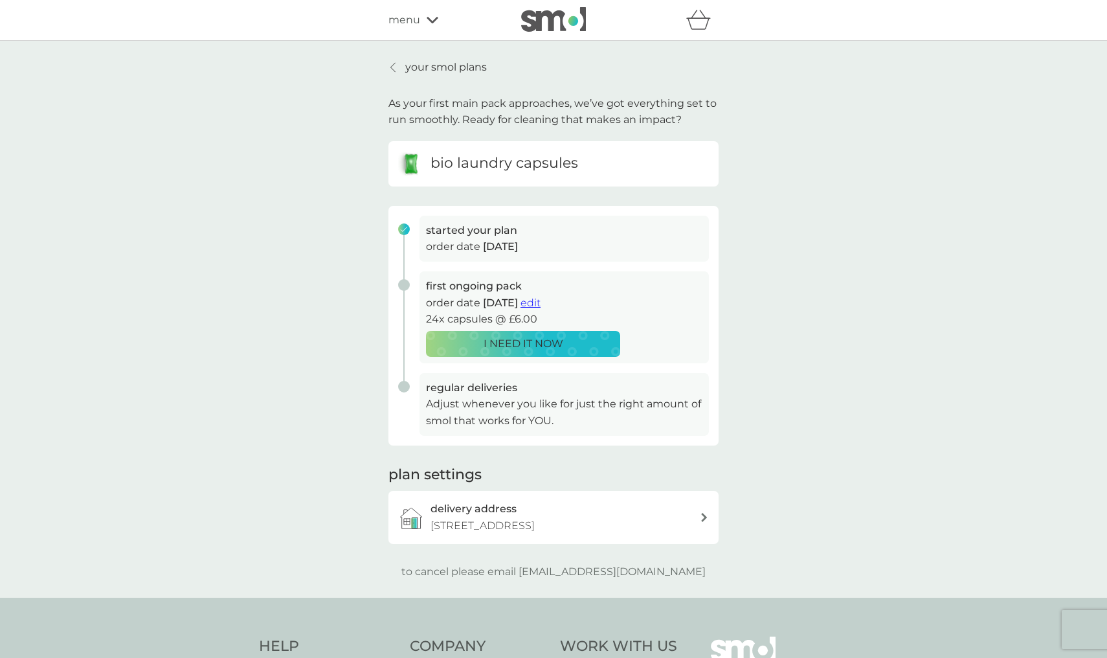
click at [436, 71] on p "your smol plans" at bounding box center [446, 67] width 82 height 17
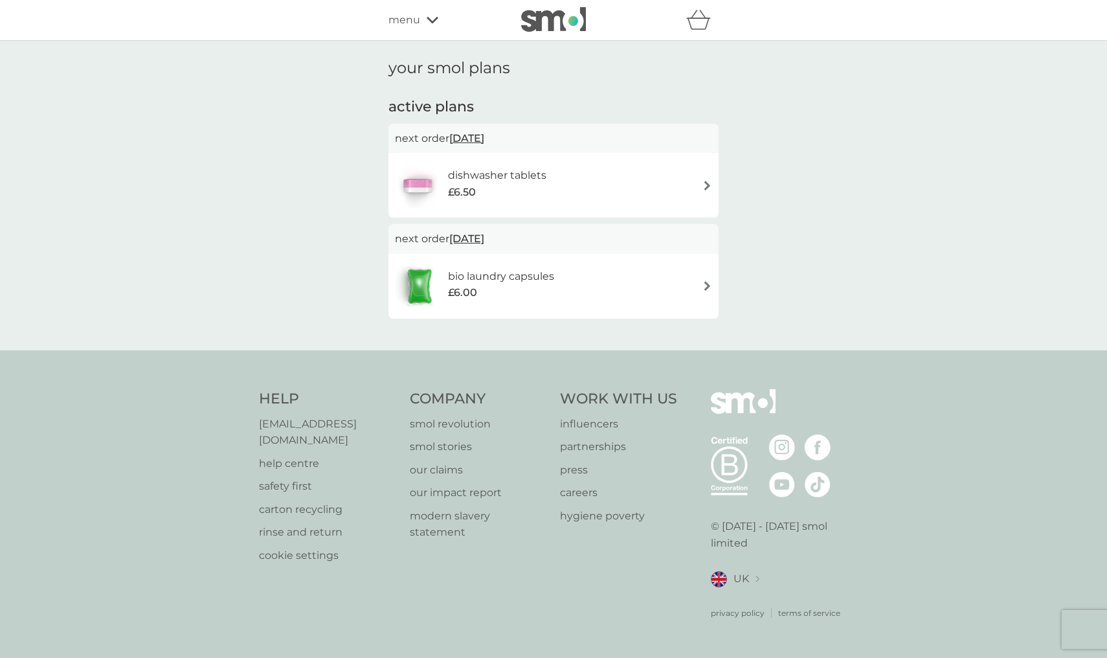
click at [703, 190] on div "dishwasher tablets £6.50" at bounding box center [553, 185] width 317 height 45
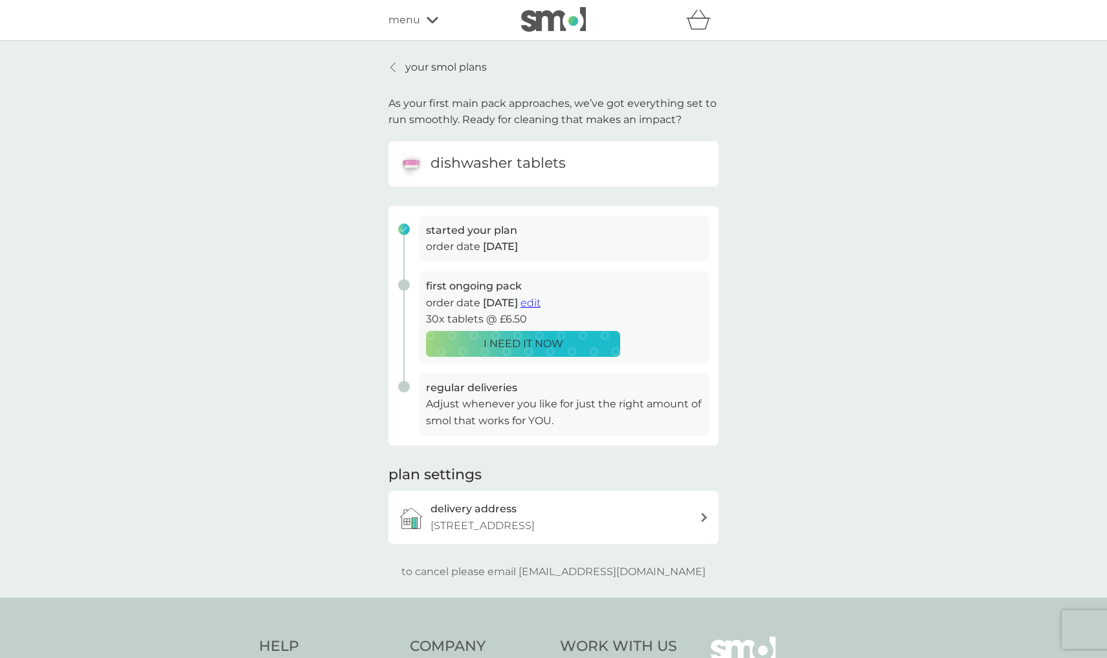
click at [542, 243] on p "order date 8 Sep 2025" at bounding box center [564, 246] width 277 height 17
click at [541, 298] on span "edit" at bounding box center [531, 303] width 20 height 12
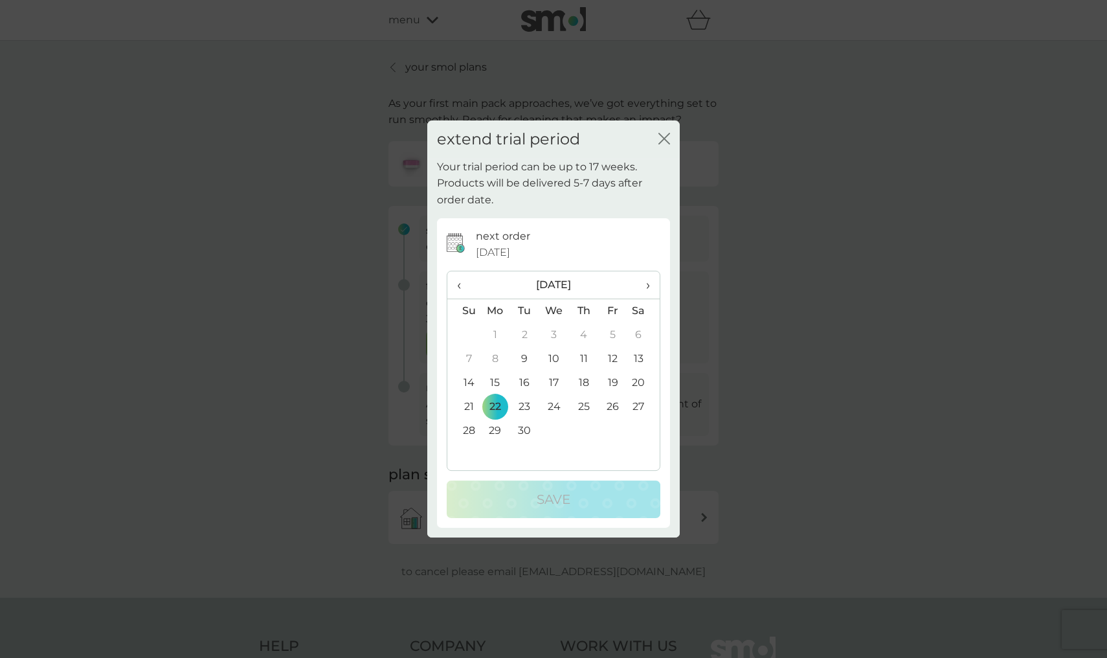
click at [649, 280] on span "›" at bounding box center [643, 284] width 13 height 27
click at [552, 357] on td "10" at bounding box center [554, 359] width 30 height 24
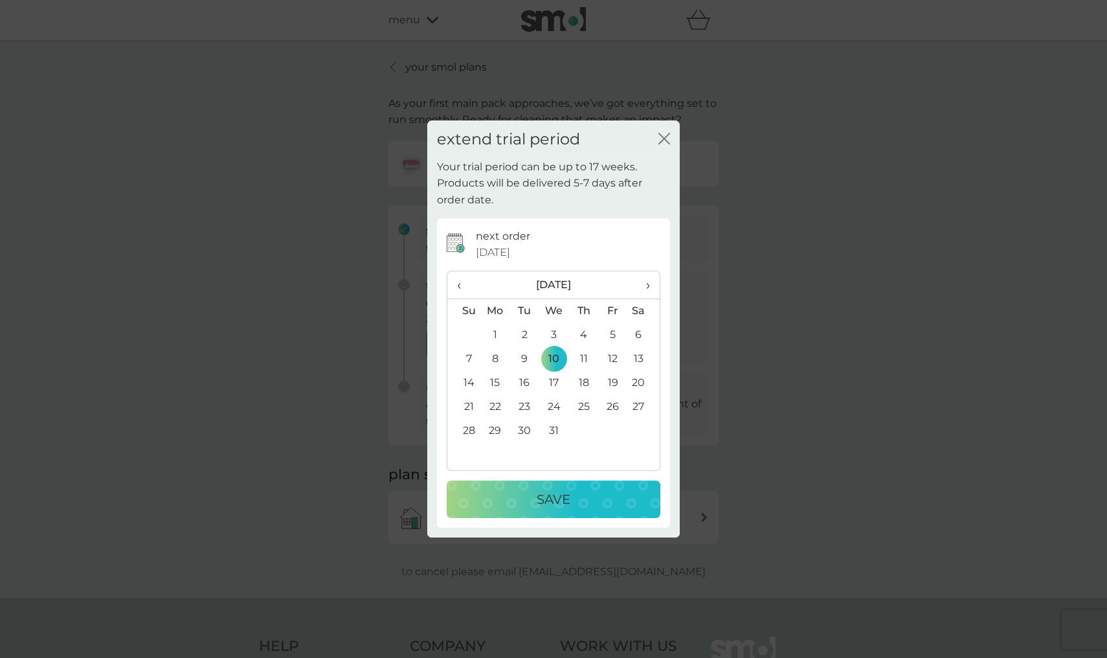
click at [565, 494] on p "Save" at bounding box center [554, 499] width 34 height 21
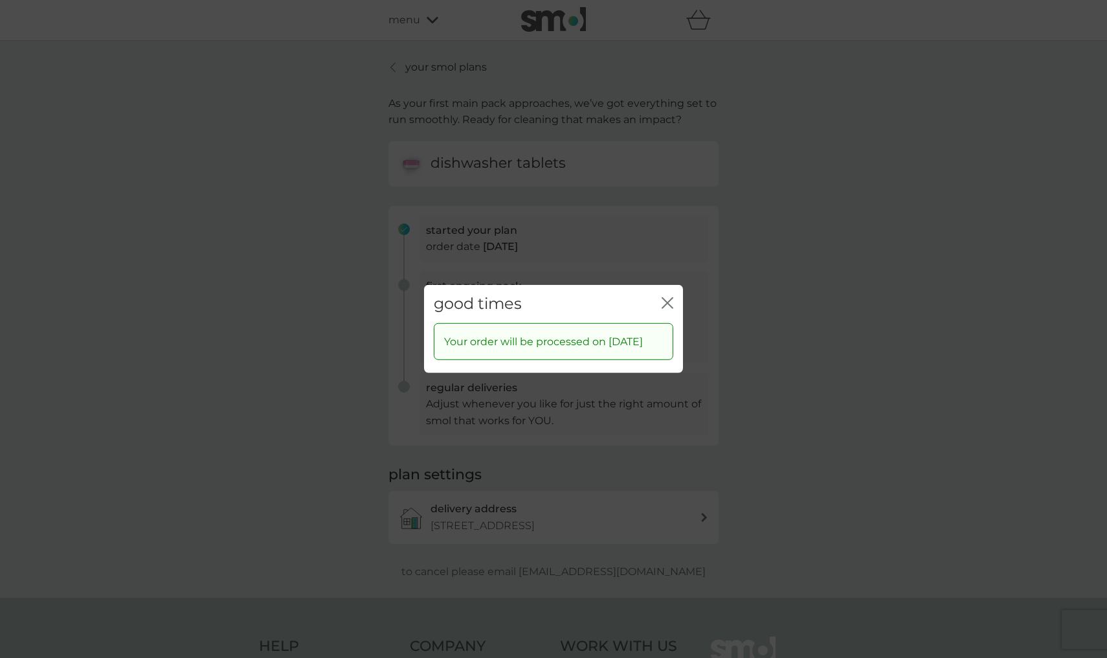
click at [635, 97] on div "good times close Your order will be processed on 10 Dec 2025" at bounding box center [553, 329] width 1107 height 658
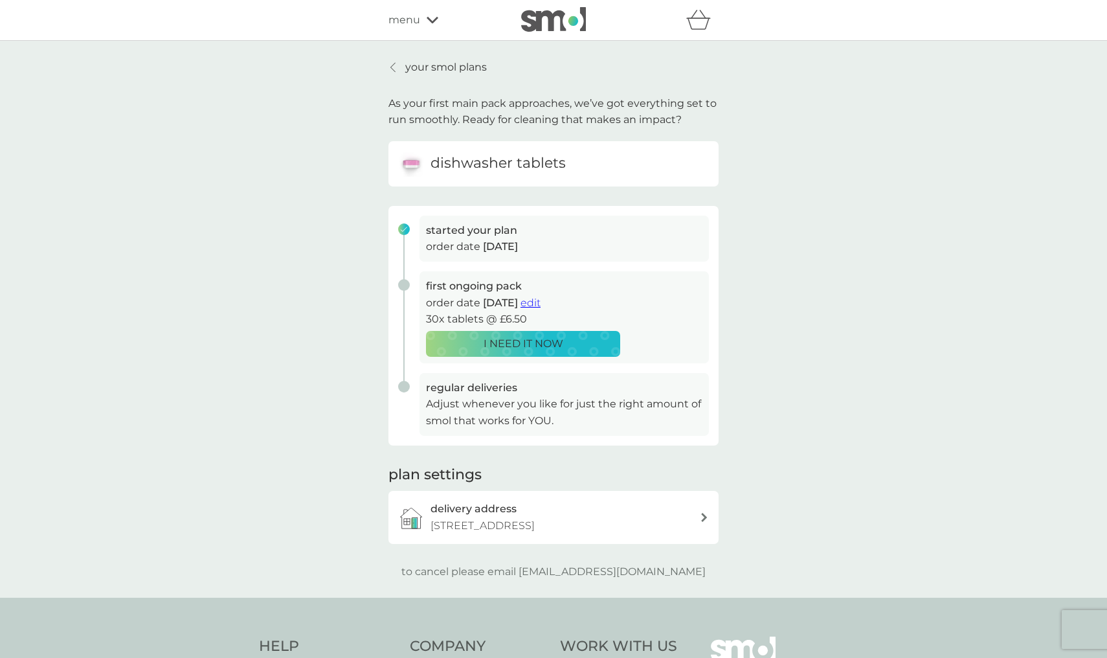
click at [575, 19] on img at bounding box center [553, 19] width 65 height 25
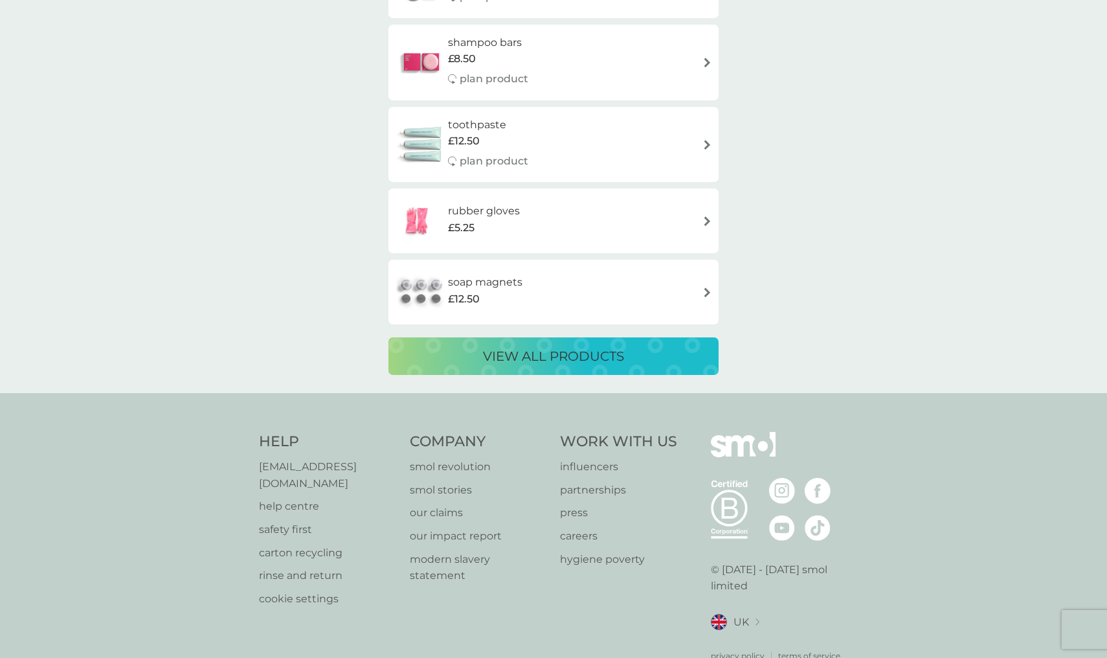
scroll to position [2331, 0]
click at [298, 499] on p "help centre" at bounding box center [328, 507] width 138 height 17
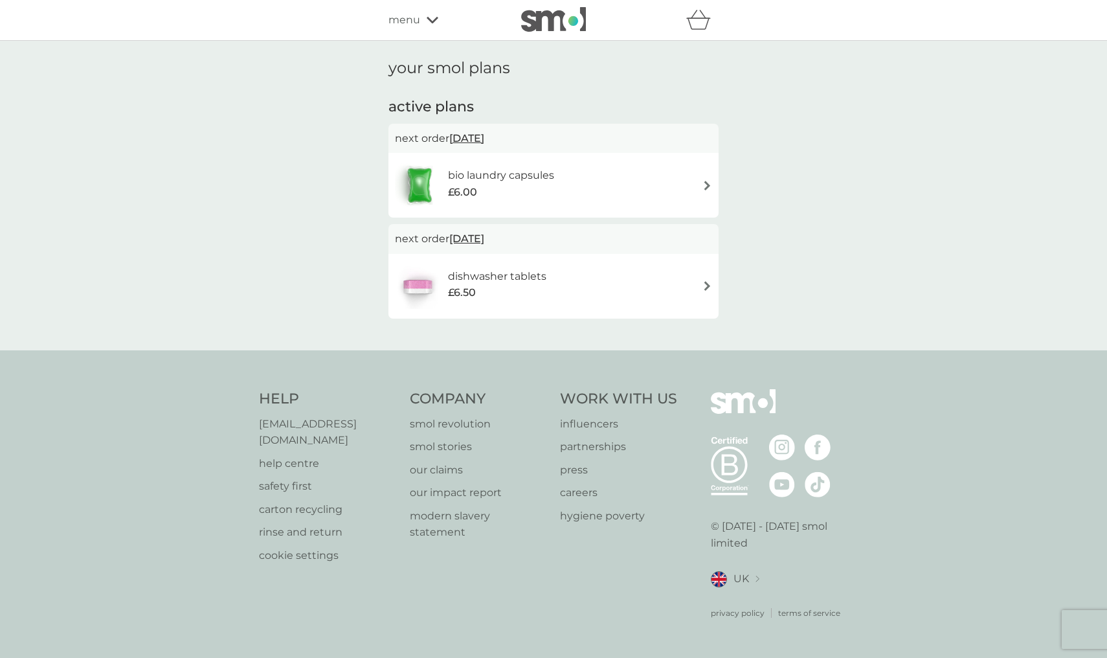
click at [593, 185] on div "bio laundry capsules £6.00" at bounding box center [553, 185] width 317 height 45
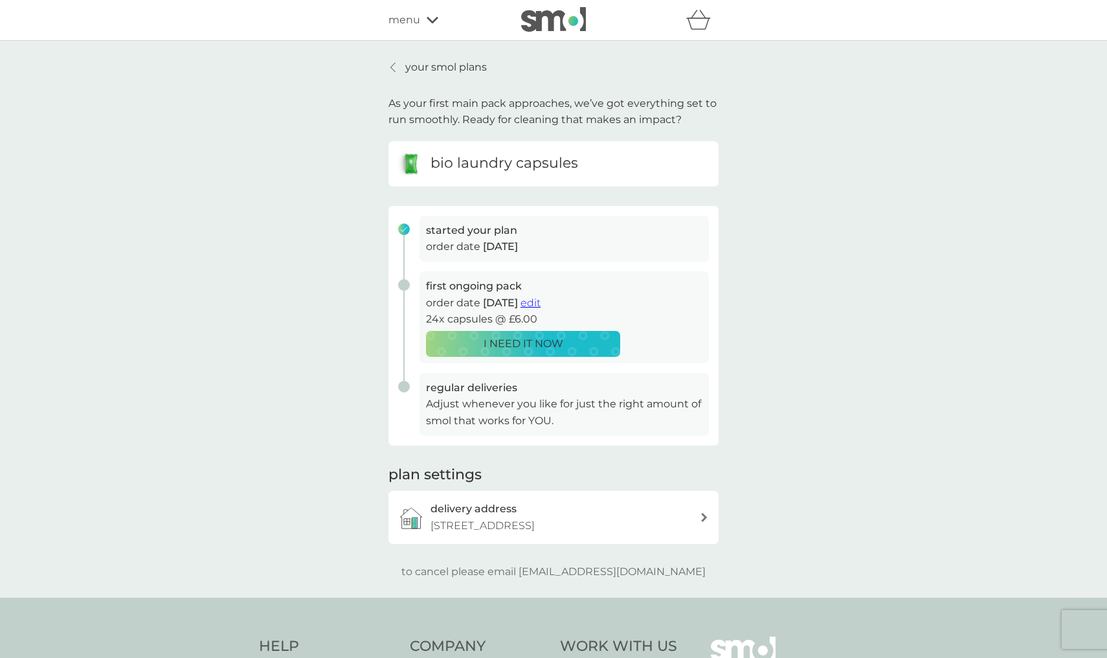
click at [539, 408] on p "Adjust whenever you like for just the right amount of smol that works for YOU." at bounding box center [564, 412] width 277 height 33
click at [569, 413] on p "Adjust whenever you like for just the right amount of smol that works for YOU." at bounding box center [564, 412] width 277 height 33
click at [554, 413] on p "Adjust whenever you like for just the right amount of smol that works for YOU." at bounding box center [564, 412] width 277 height 33
click at [476, 65] on p "your smol plans" at bounding box center [446, 67] width 82 height 17
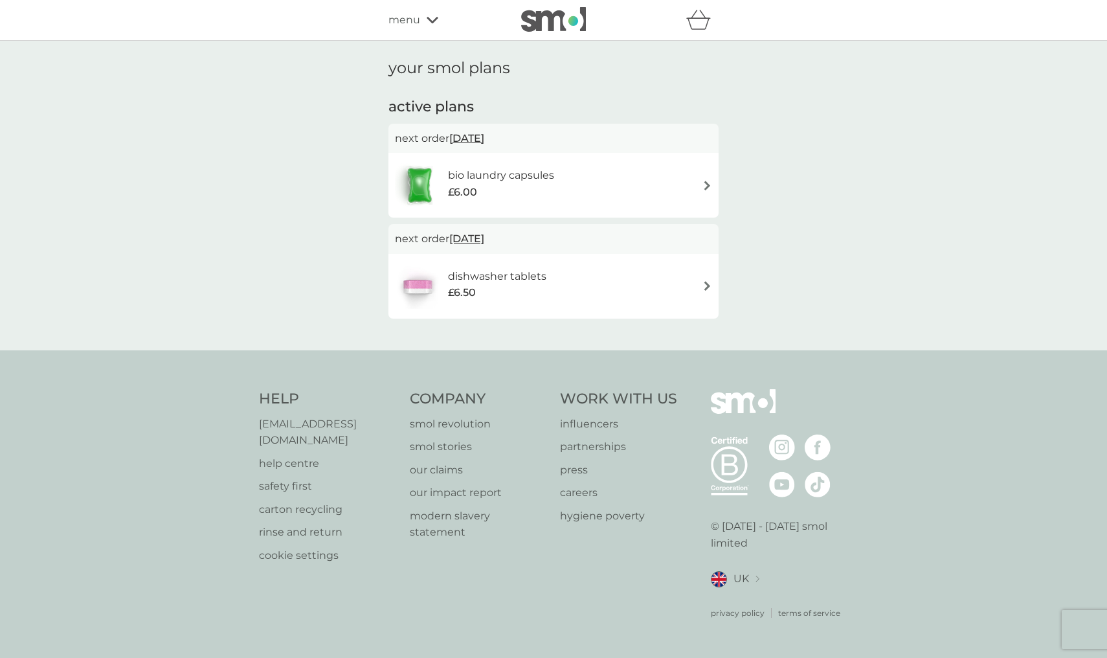
click at [700, 190] on div "bio laundry capsules £6.00" at bounding box center [553, 185] width 317 height 45
click at [661, 173] on div "bio laundry capsules £6.00" at bounding box center [553, 185] width 317 height 45
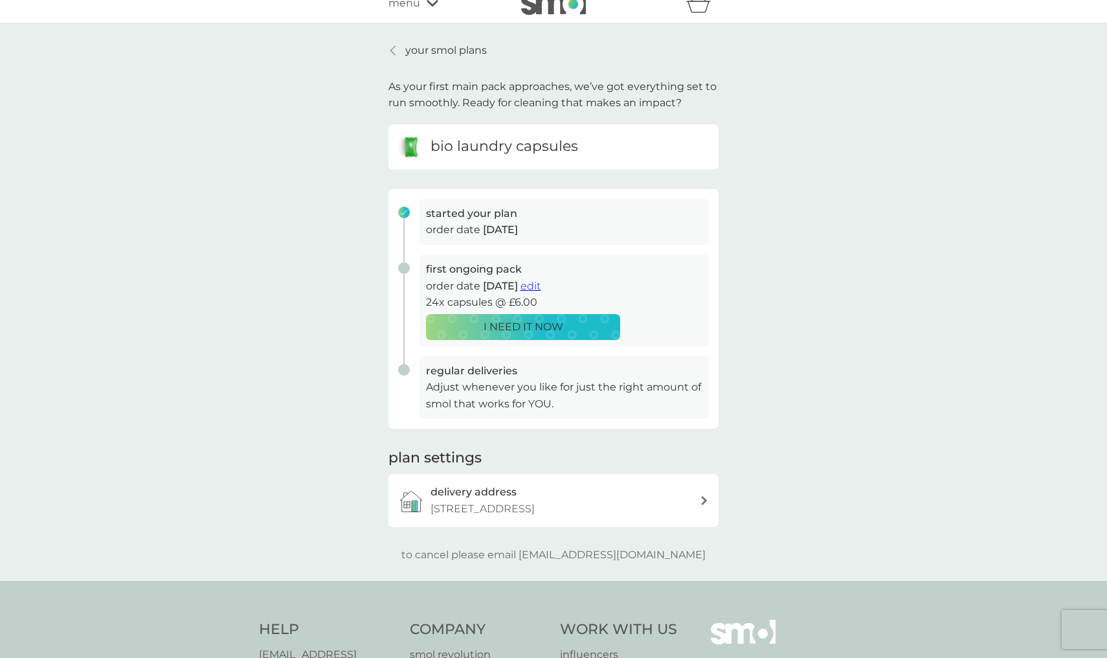
scroll to position [15, 0]
click at [560, 565] on p "to cancel please email [EMAIL_ADDRESS][DOMAIN_NAME]" at bounding box center [554, 557] width 304 height 17
drag, startPoint x: 548, startPoint y: 567, endPoint x: 699, endPoint y: 567, distance: 150.9
click at [699, 565] on div "to cancel please email [EMAIL_ADDRESS][DOMAIN_NAME]" at bounding box center [554, 557] width 330 height 17
copy p "[EMAIL_ADDRESS][DOMAIN_NAME]"
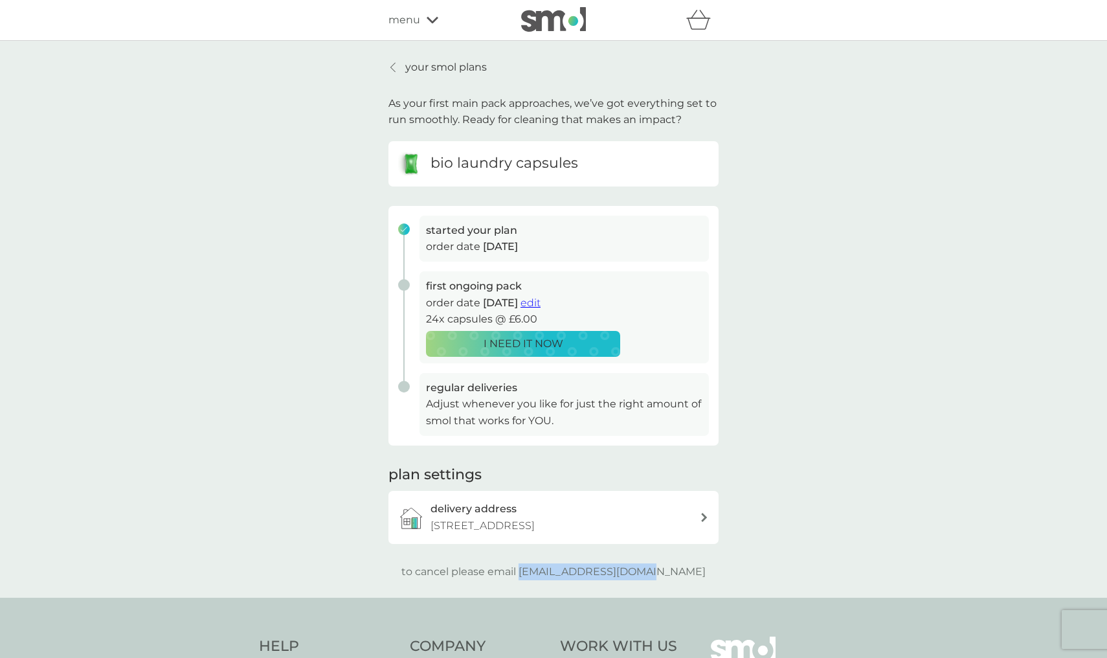
scroll to position [0, 0]
click at [396, 65] on div at bounding box center [393, 67] width 9 height 10
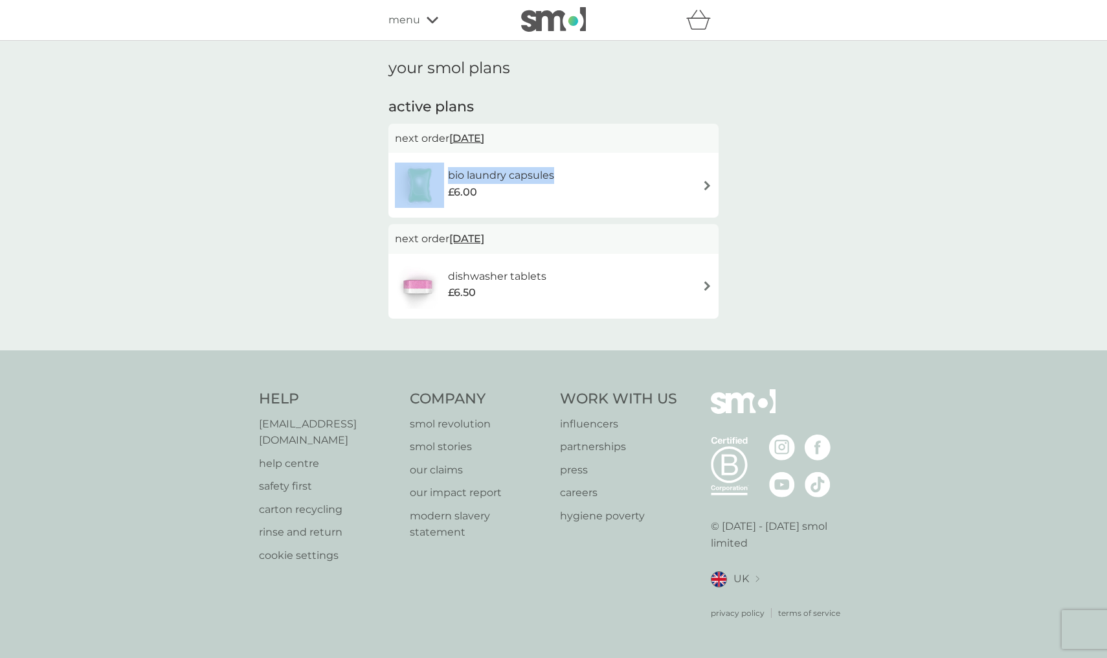
drag, startPoint x: 557, startPoint y: 172, endPoint x: 447, endPoint y: 178, distance: 110.3
click at [447, 178] on div "bio laundry capsules £6.00" at bounding box center [481, 185] width 172 height 45
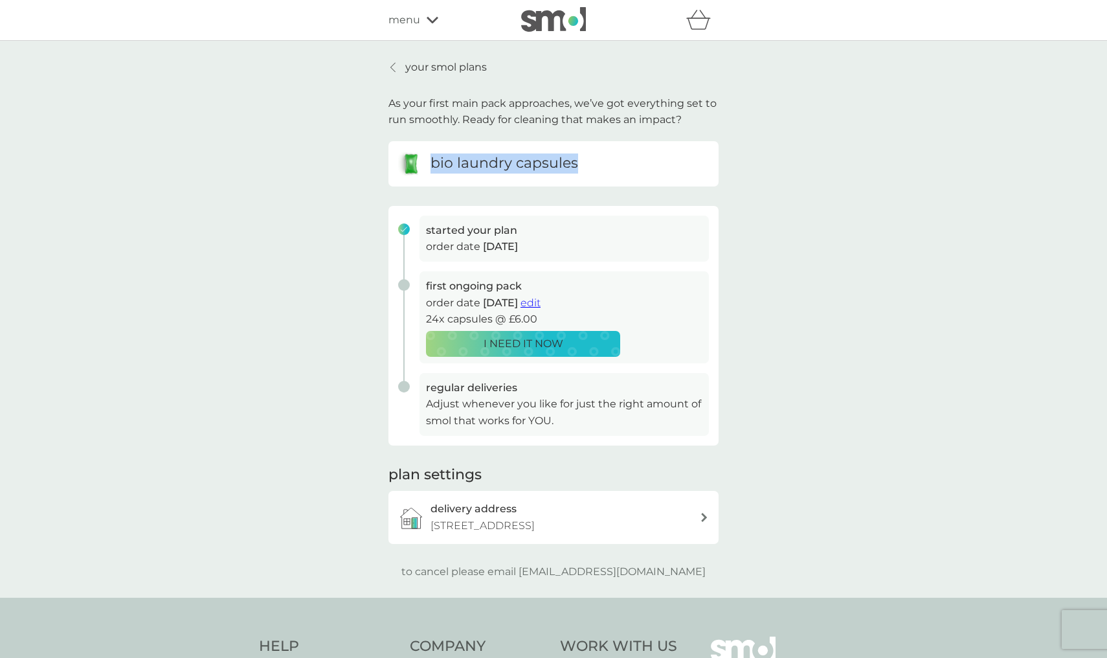
drag, startPoint x: 582, startPoint y: 164, endPoint x: 430, endPoint y: 164, distance: 151.5
click at [430, 164] on div "bio laundry capsules" at bounding box center [553, 164] width 311 height 26
copy h6 "bio laundry capsules"
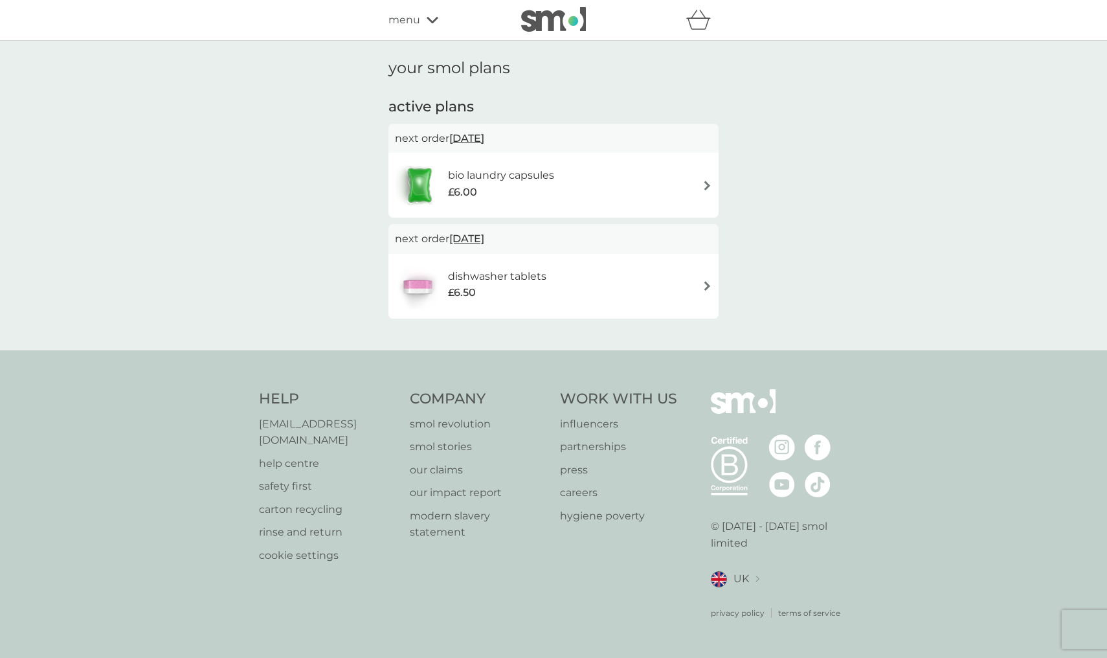
click at [511, 276] on h6 "dishwasher tablets" at bounding box center [497, 276] width 98 height 17
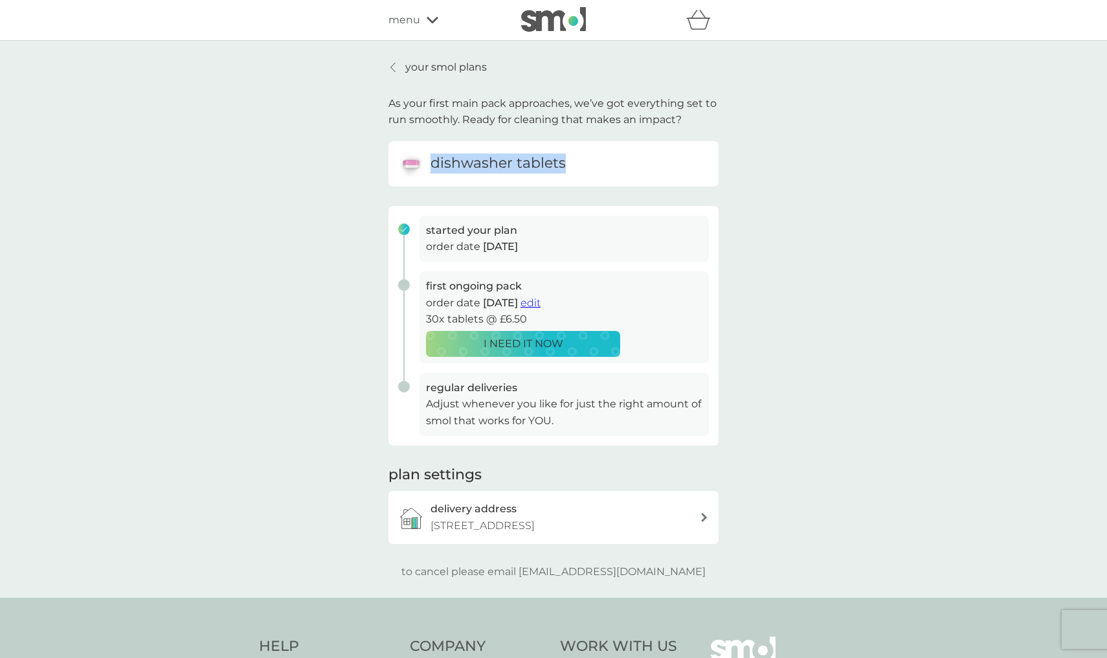
drag, startPoint x: 565, startPoint y: 160, endPoint x: 432, endPoint y: 159, distance: 132.8
click at [432, 159] on div "dishwasher tablets" at bounding box center [553, 164] width 311 height 26
copy h6 "dishwasher tablets"
click at [776, 276] on div "your smol plans As your first main pack approaches, we’ve got everything set to…" at bounding box center [553, 319] width 1107 height 557
